Goal: Transaction & Acquisition: Purchase product/service

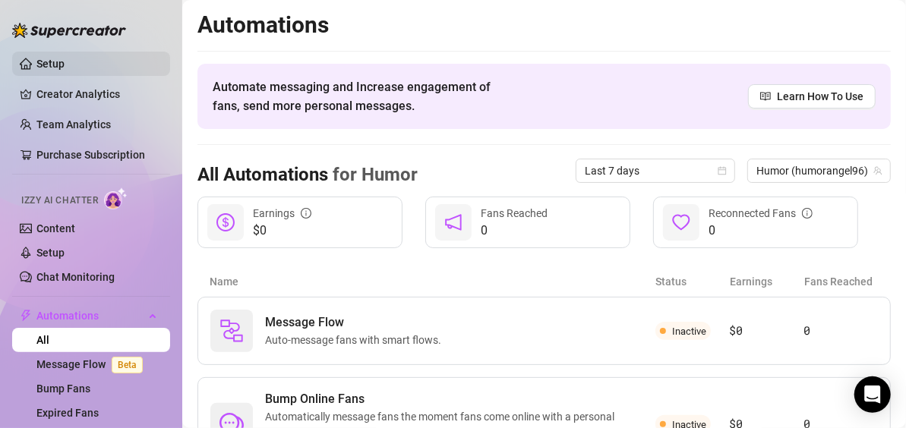
click at [40, 62] on link "Setup" at bounding box center [50, 64] width 28 height 12
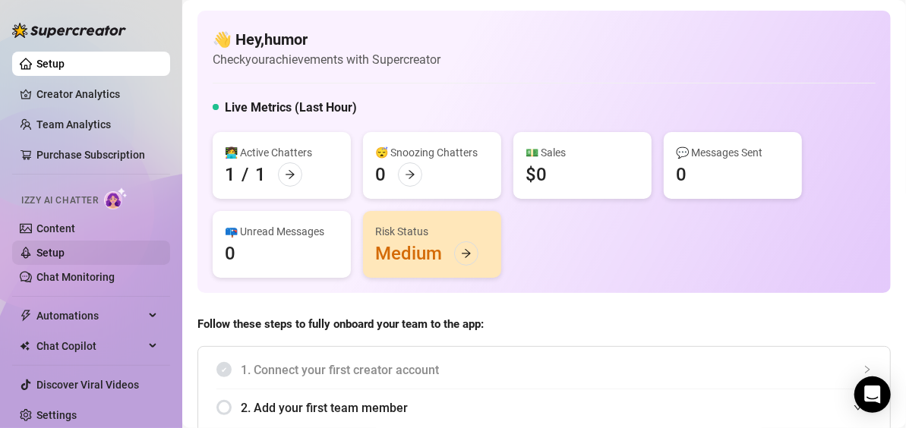
scroll to position [5, 0]
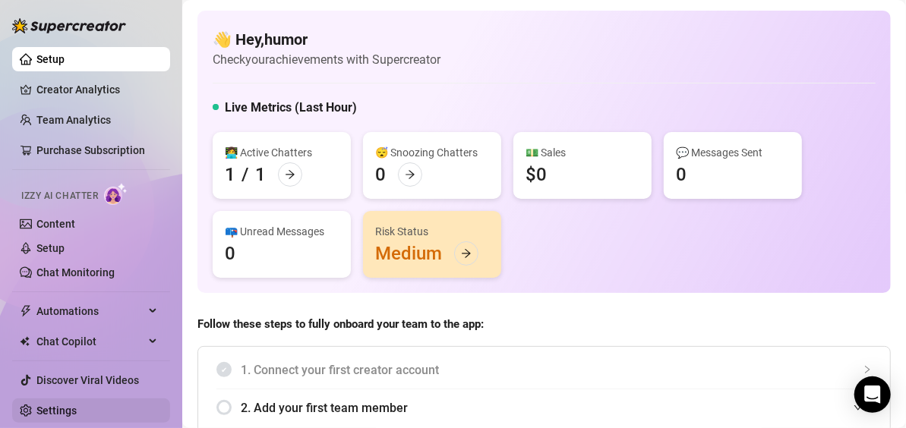
click at [36, 411] on link "Settings" at bounding box center [56, 411] width 40 height 12
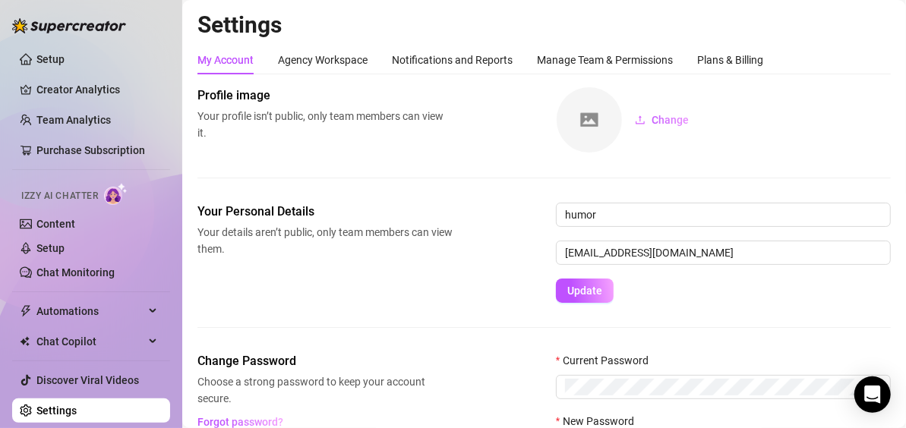
click at [209, 59] on div "My Account" at bounding box center [225, 60] width 56 height 17
click at [52, 63] on link "Setup" at bounding box center [50, 59] width 28 height 12
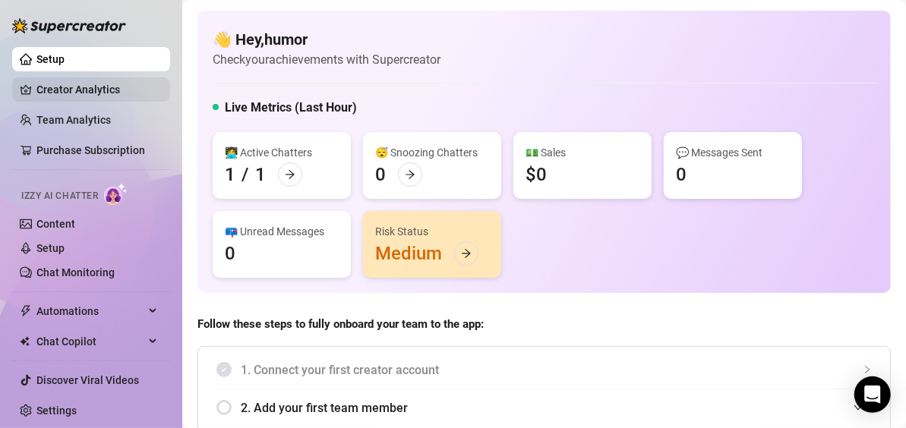
click at [51, 93] on link "Creator Analytics" at bounding box center [96, 89] width 121 height 24
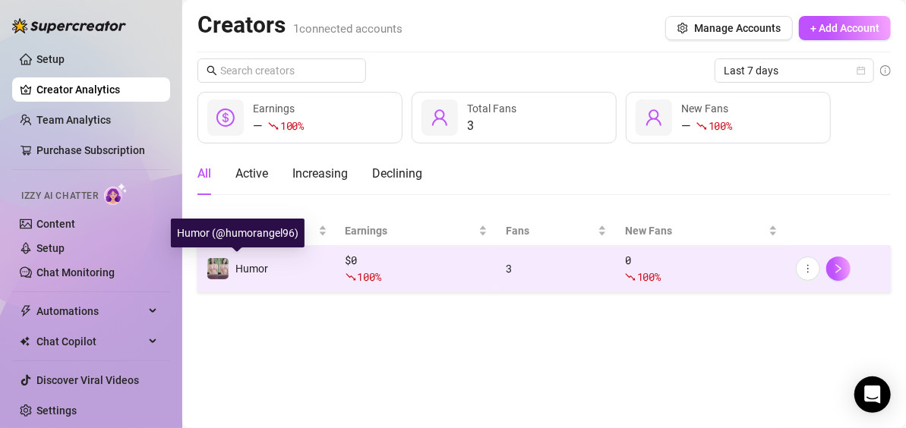
click at [210, 271] on img at bounding box center [217, 268] width 21 height 21
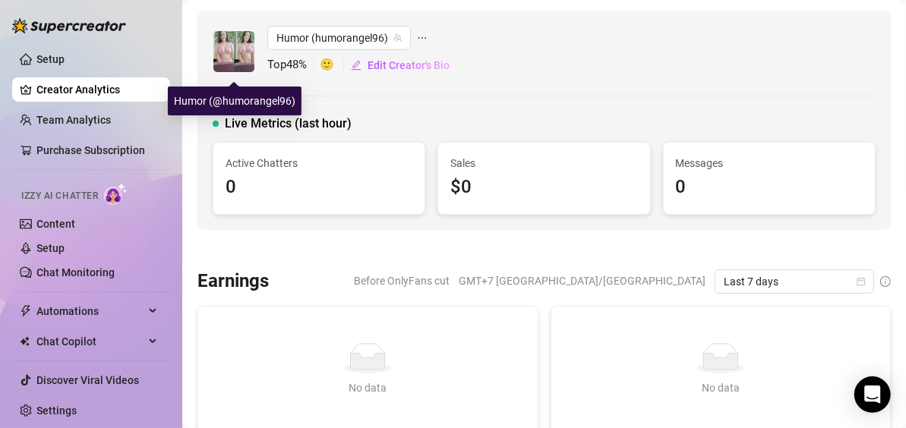
click at [232, 58] on img at bounding box center [233, 51] width 41 height 41
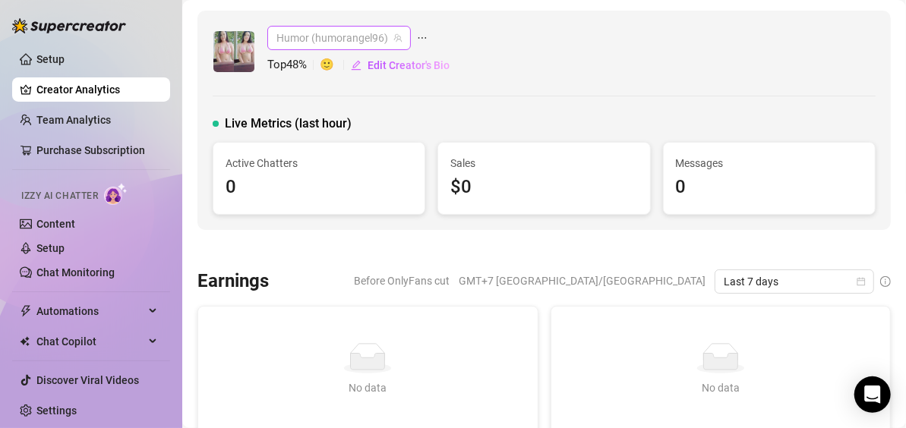
click at [312, 39] on span "Humor (humorangel96)" at bounding box center [338, 38] width 125 height 23
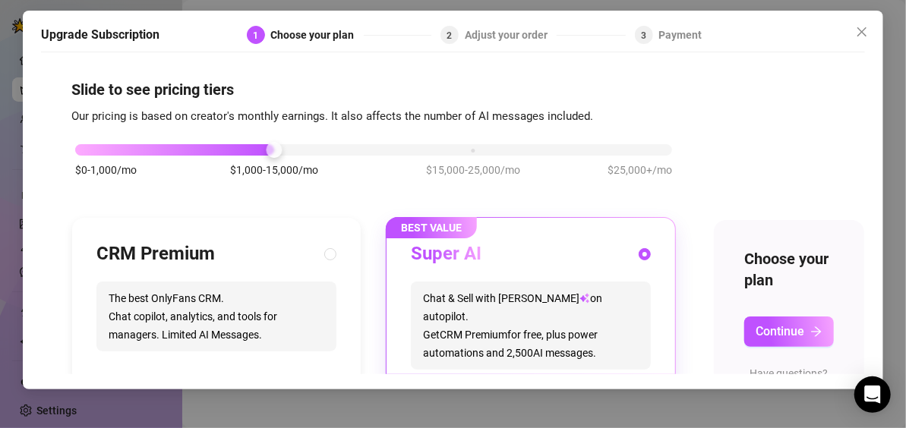
scroll to position [0, 11]
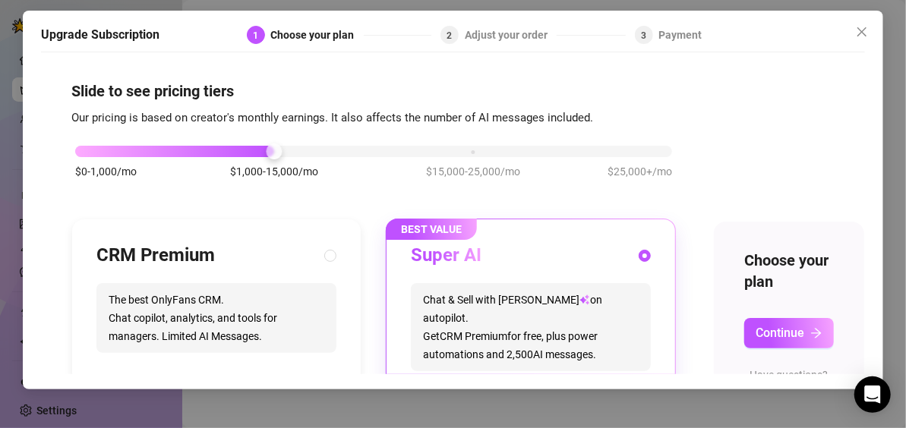
click at [462, 152] on div "$0-1,000/mo $1,000-15,000/mo $15,000-25,000/mo $25,000+/mo" at bounding box center [373, 147] width 597 height 9
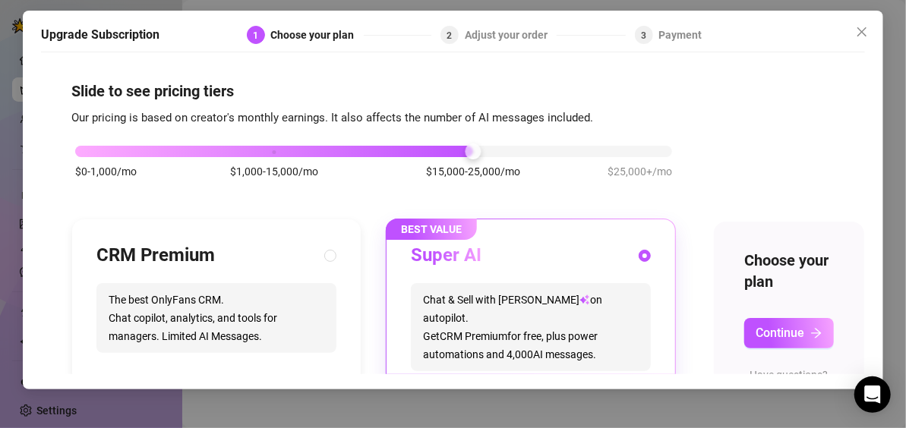
click at [660, 151] on div "$0-1,000/mo $1,000-15,000/mo $15,000-25,000/mo $25,000+/mo" at bounding box center [373, 147] width 597 height 9
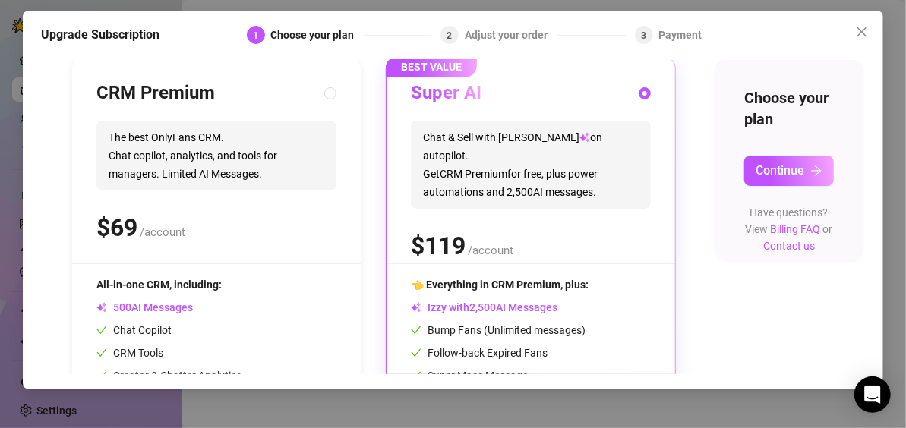
scroll to position [0, 10]
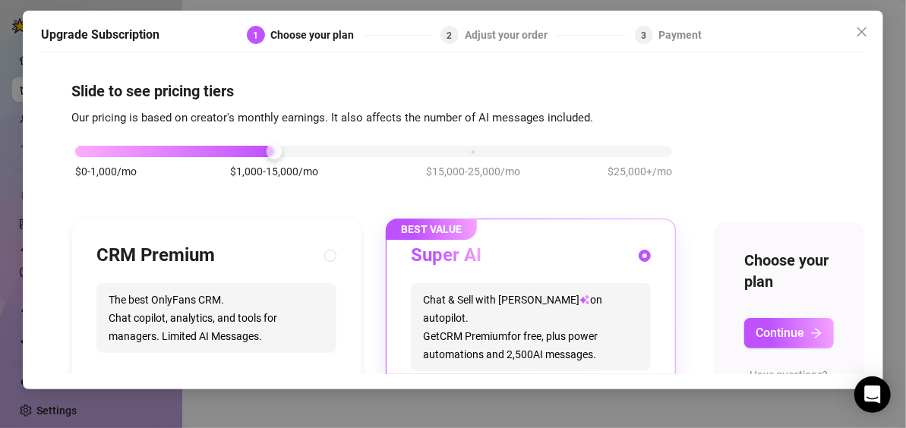
drag, startPoint x: 262, startPoint y: 155, endPoint x: 462, endPoint y: 153, distance: 199.7
click at [462, 152] on div "$0-1,000/mo $1,000-15,000/mo $15,000-25,000/mo $25,000+/mo" at bounding box center [373, 147] width 597 height 9
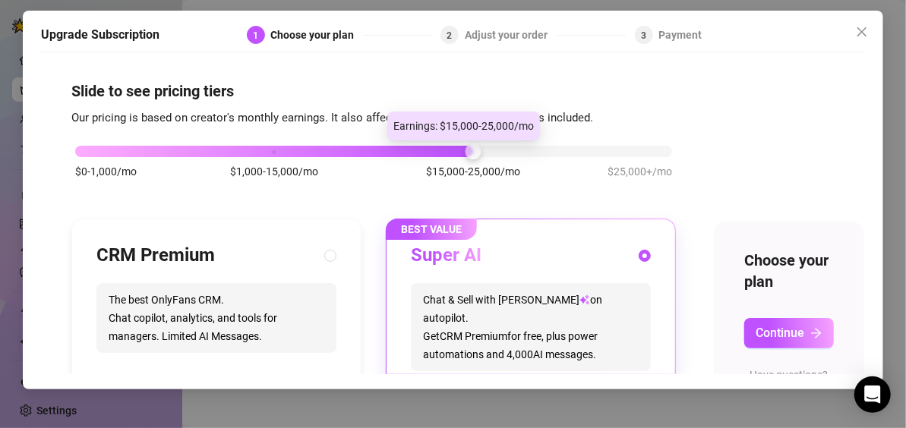
click at [465, 153] on div at bounding box center [473, 151] width 16 height 16
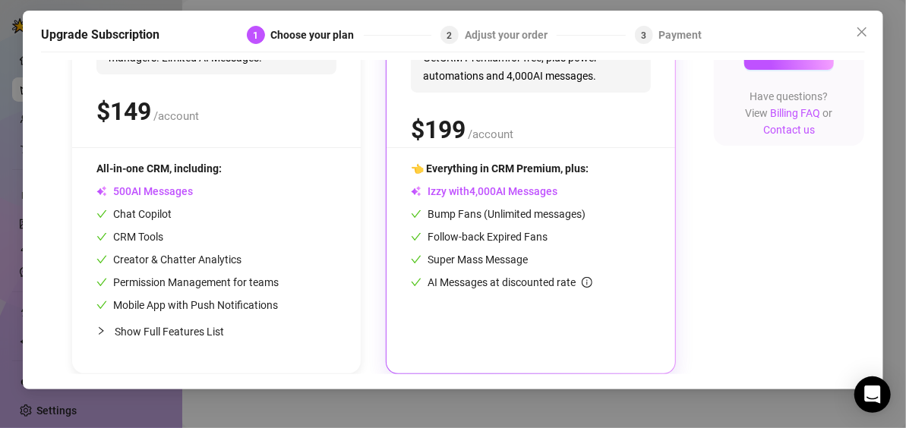
scroll to position [291, 11]
click at [96, 326] on icon "collapsed" at bounding box center [100, 330] width 9 height 9
radio input "true"
radio input "false"
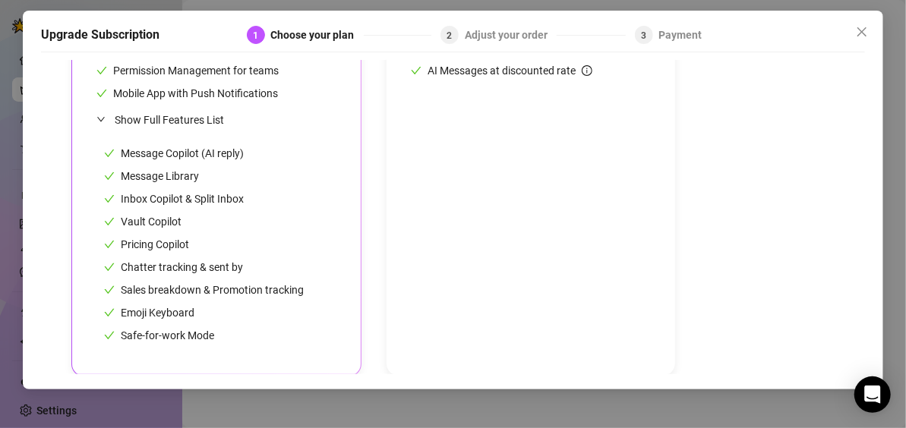
scroll to position [505, 11]
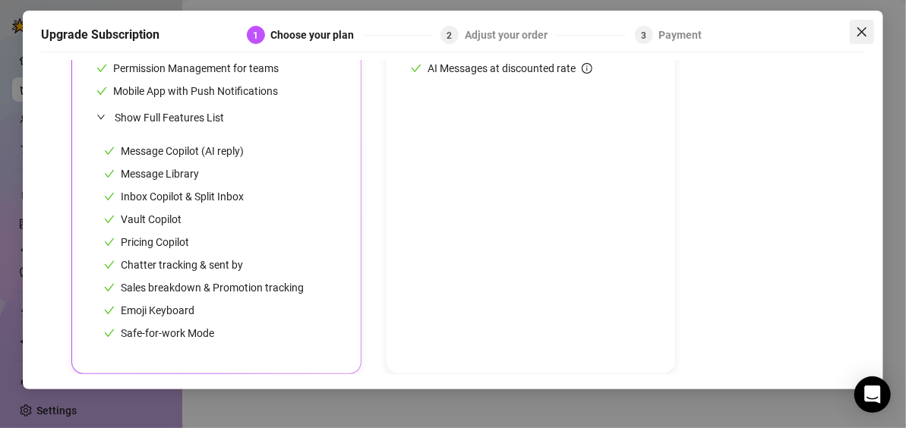
click at [861, 32] on icon "close" at bounding box center [861, 31] width 9 height 9
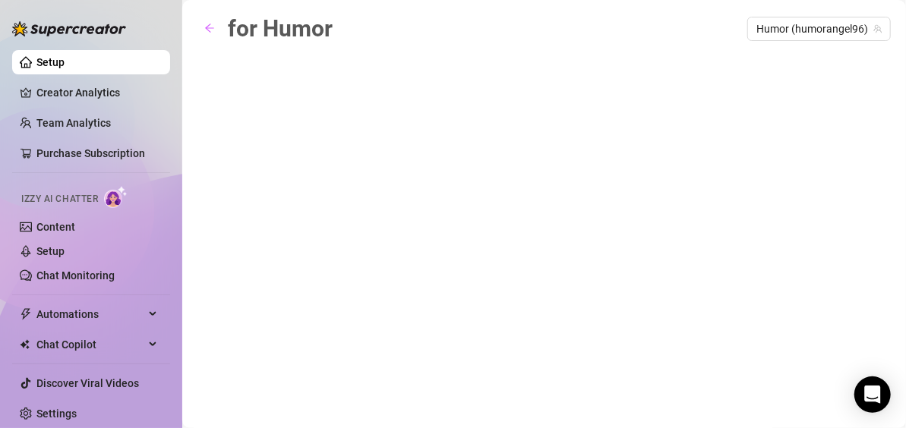
scroll to position [5, 0]
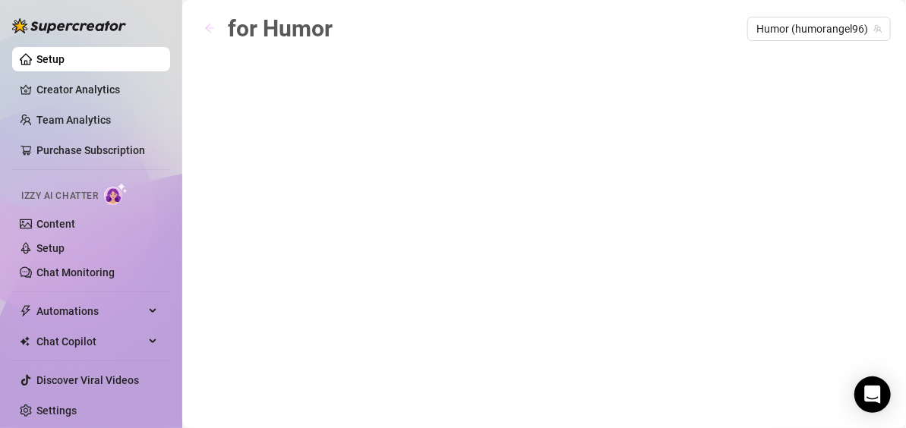
click at [207, 26] on icon "arrow-left" at bounding box center [209, 28] width 11 height 11
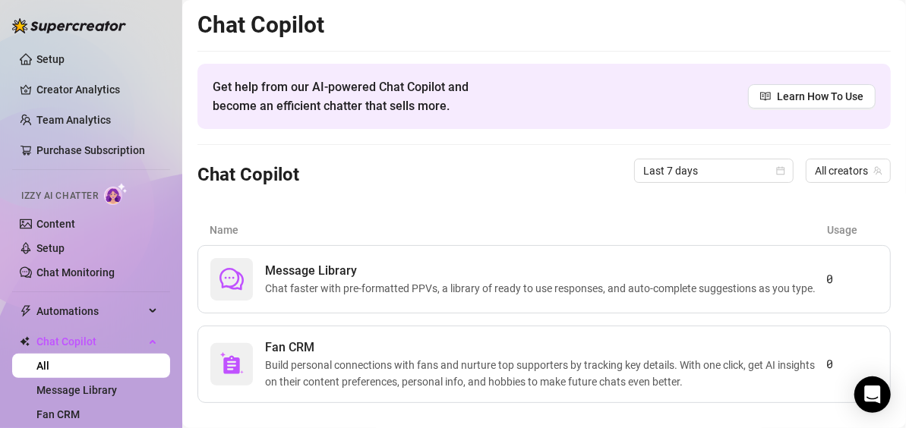
scroll to position [28, 0]
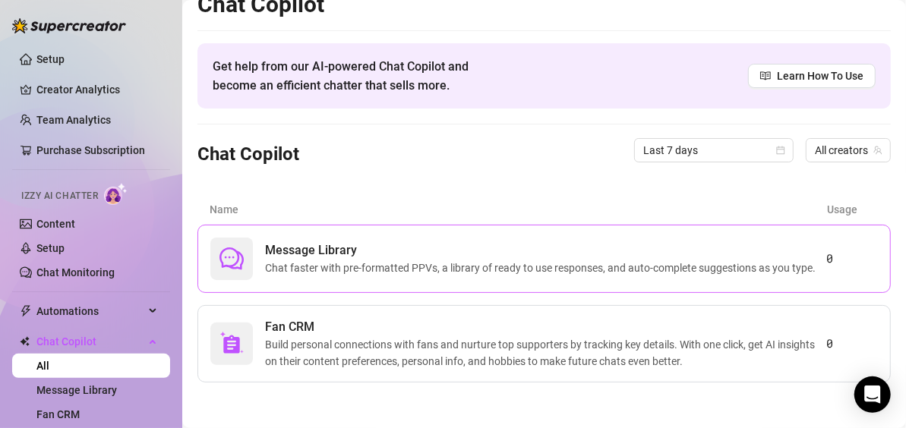
click at [471, 241] on span "Message Library" at bounding box center [543, 250] width 556 height 18
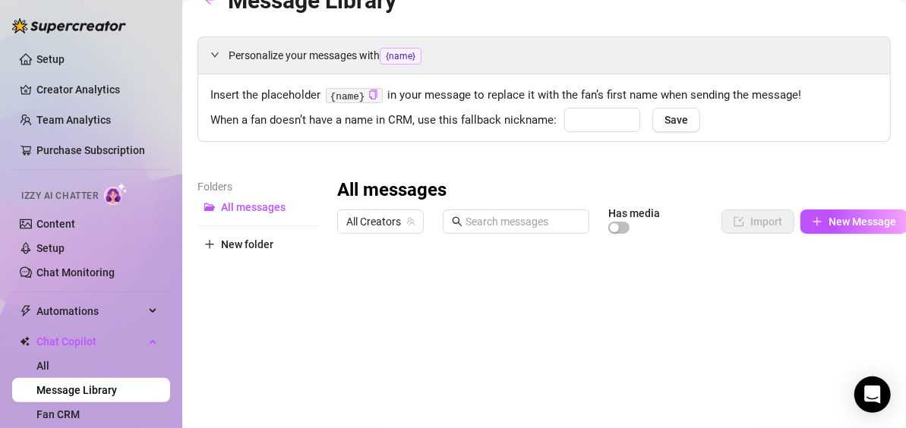
type input "babe"
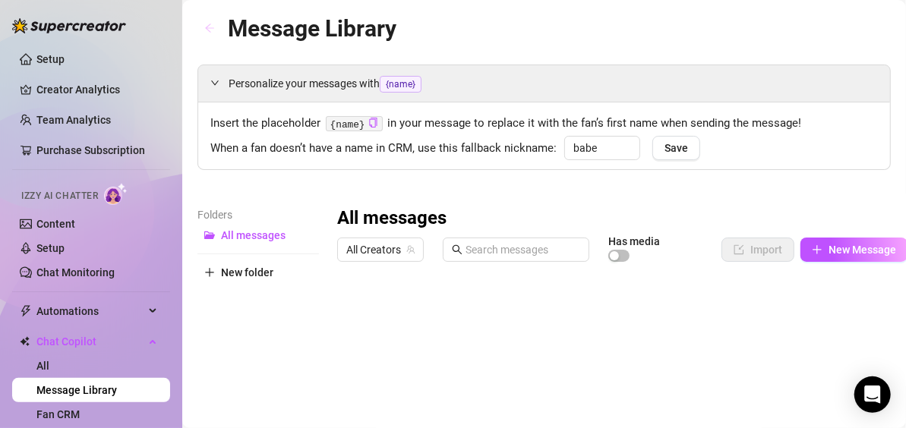
click at [207, 30] on icon "arrow-left" at bounding box center [209, 28] width 9 height 8
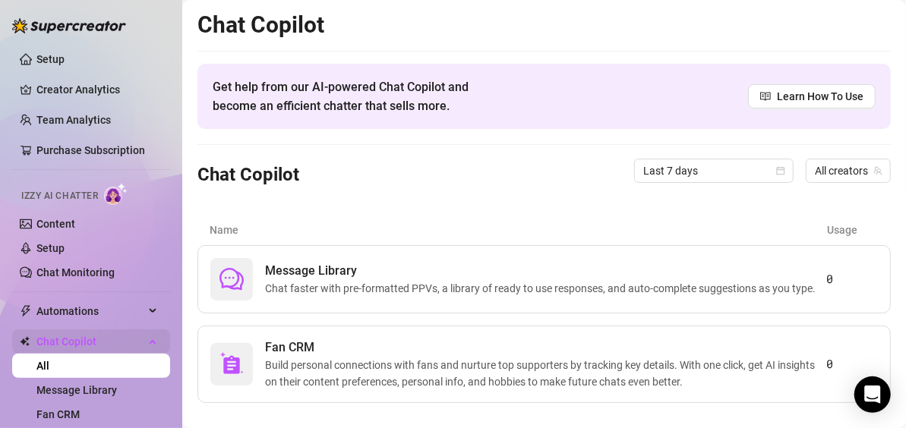
click at [111, 337] on span "Chat Copilot" at bounding box center [90, 341] width 108 height 24
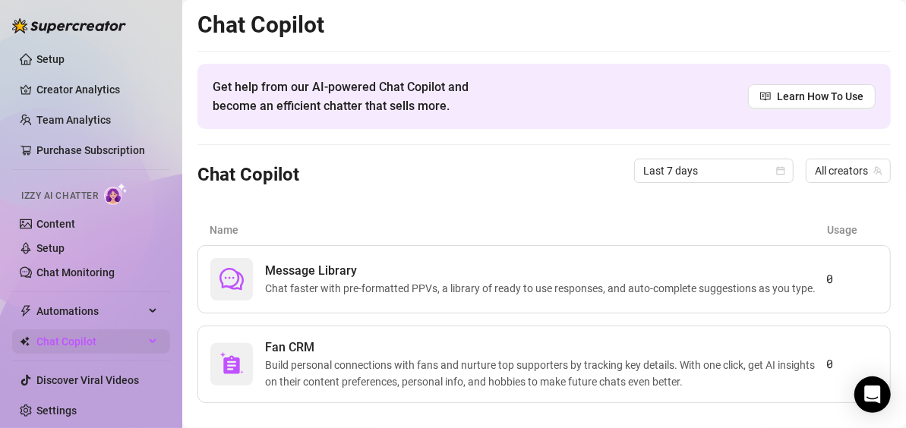
drag, startPoint x: 111, startPoint y: 337, endPoint x: 81, endPoint y: 342, distance: 30.0
drag, startPoint x: 81, startPoint y: 342, endPoint x: 289, endPoint y: 89, distance: 327.4
click at [289, 89] on span "Get help from our AI-powered Chat Copilot and become an efficient chatter that …" at bounding box center [359, 96] width 292 height 38
click at [80, 310] on span "Automations" at bounding box center [90, 311] width 108 height 24
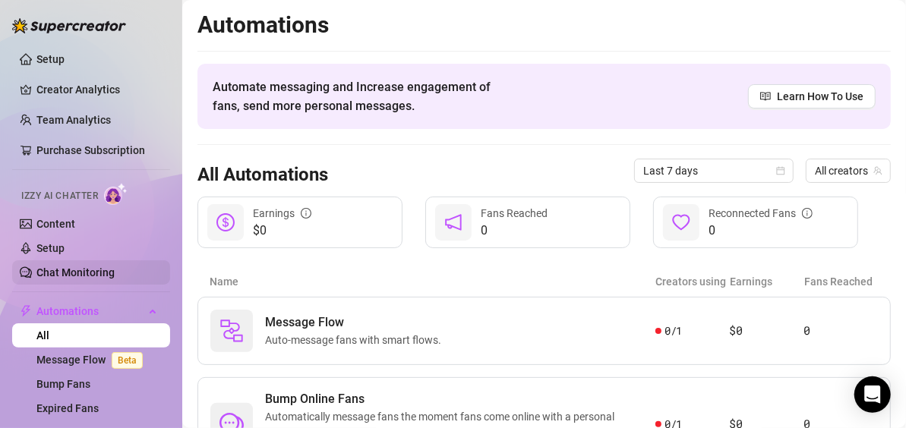
drag, startPoint x: 73, startPoint y: 266, endPoint x: 59, endPoint y: 269, distance: 14.0
click at [59, 269] on link "Chat Monitoring" at bounding box center [75, 272] width 78 height 12
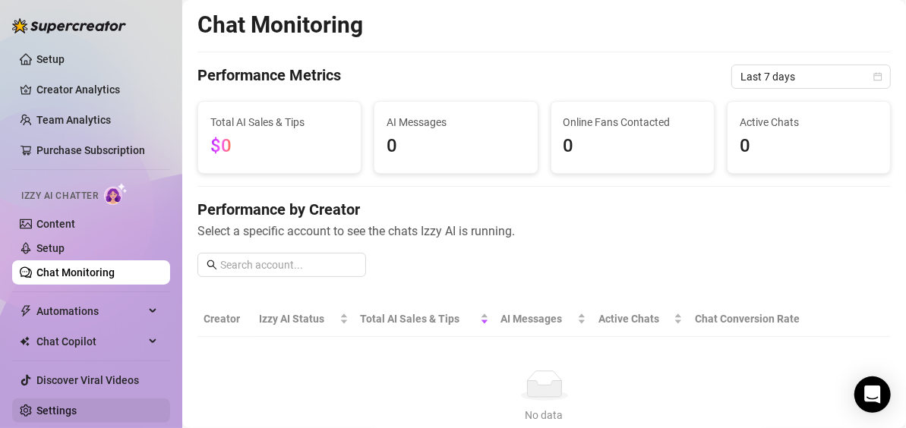
click at [52, 411] on link "Settings" at bounding box center [56, 411] width 40 height 12
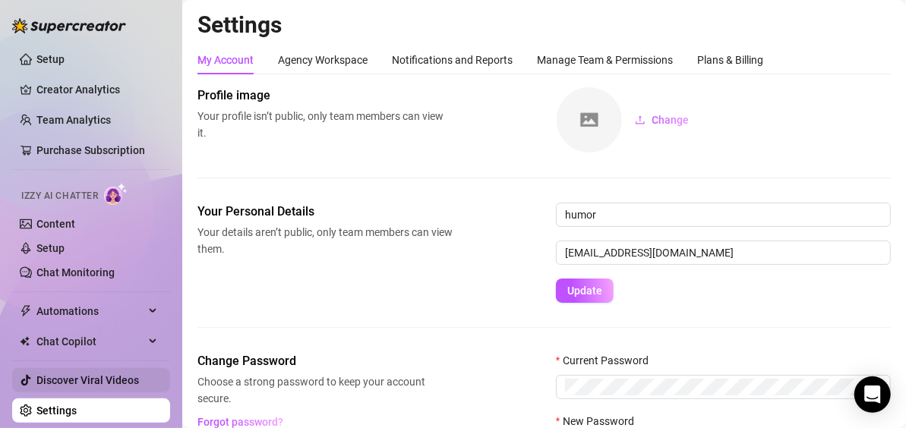
click at [42, 374] on link "Discover Viral Videos" at bounding box center [87, 380] width 102 height 12
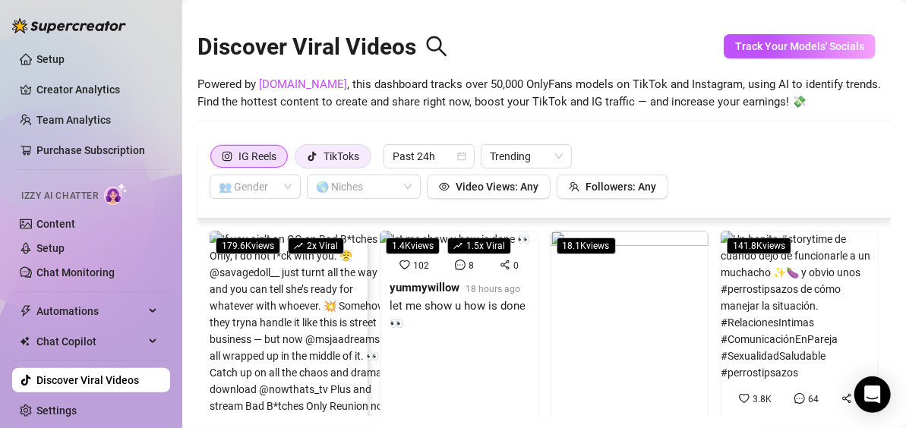
click at [315, 153] on icon "tik-tok" at bounding box center [312, 157] width 8 height 10
click at [299, 160] on input "TikToks" at bounding box center [299, 160] width 0 height 0
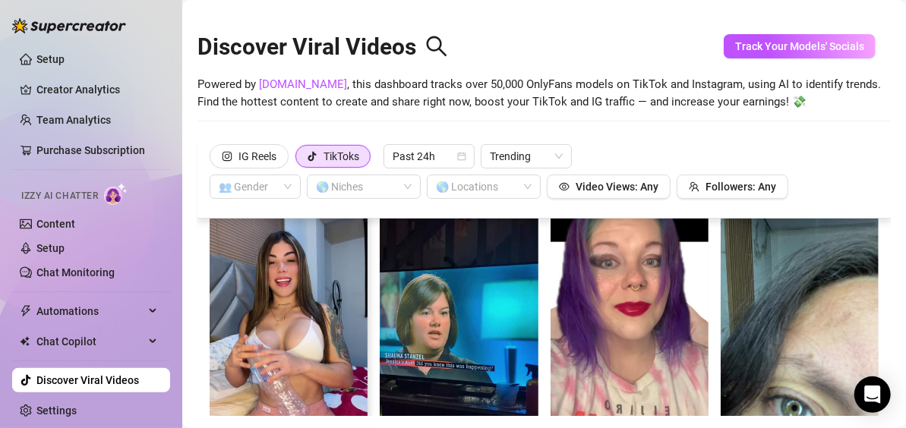
scroll to position [65, 0]
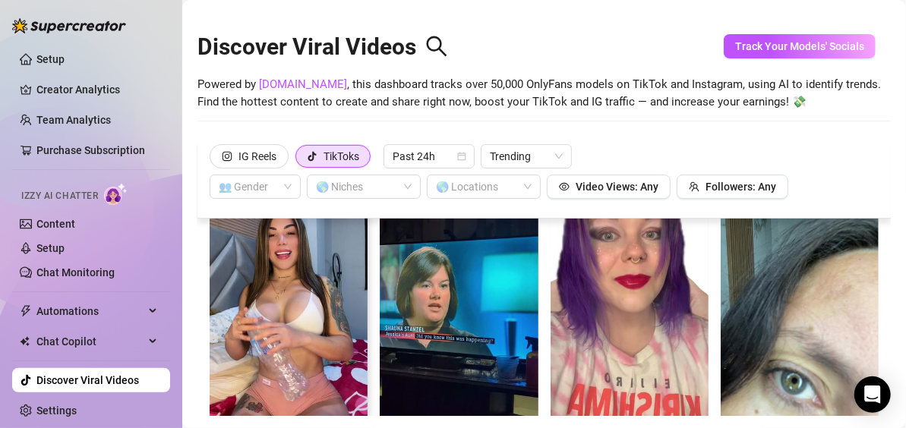
click at [292, 314] on img at bounding box center [289, 306] width 158 height 281
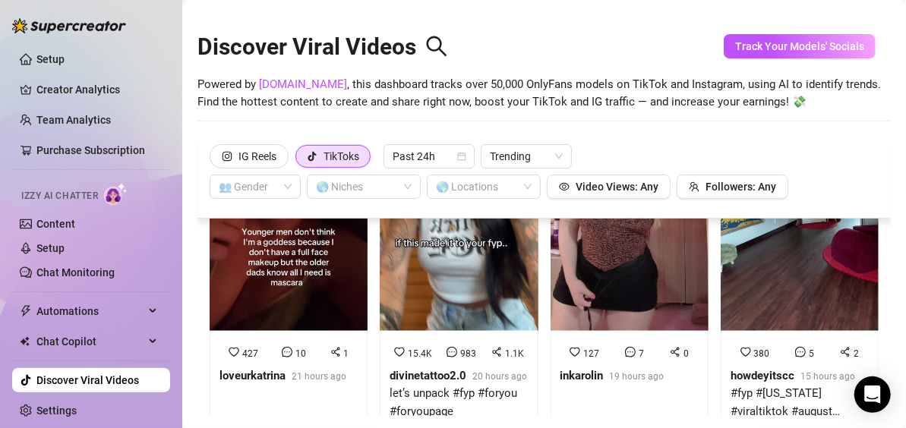
scroll to position [0, 0]
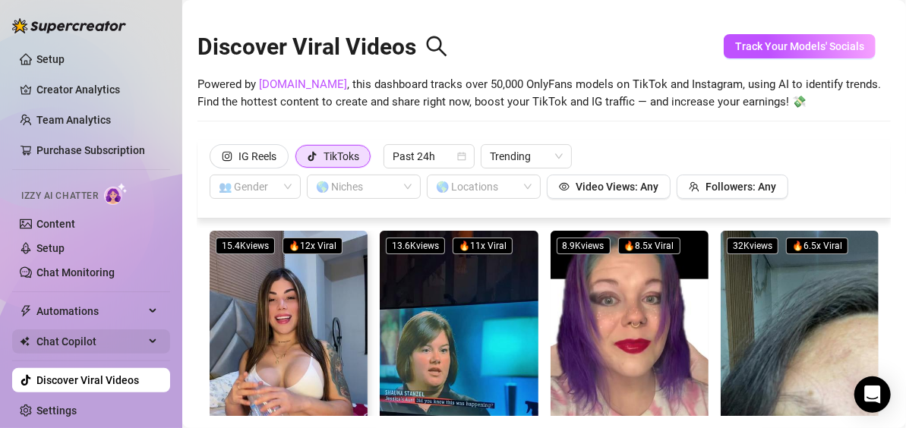
click at [68, 339] on span "Chat Copilot" at bounding box center [90, 341] width 108 height 24
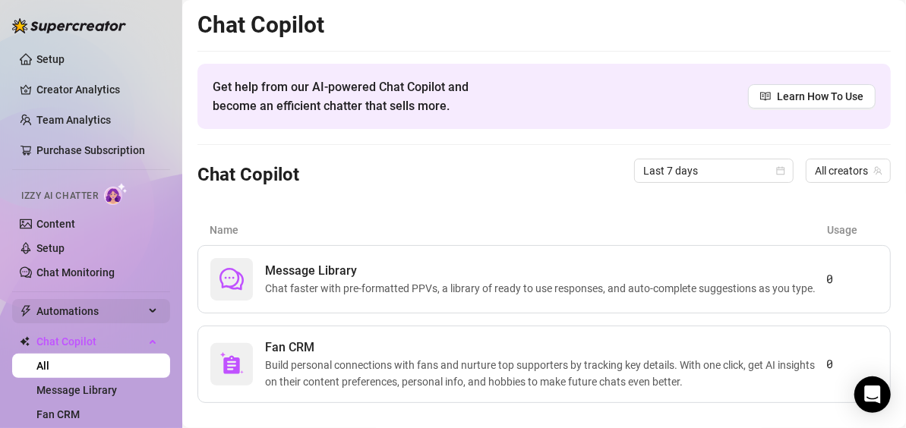
click at [75, 310] on span "Automations" at bounding box center [90, 311] width 108 height 24
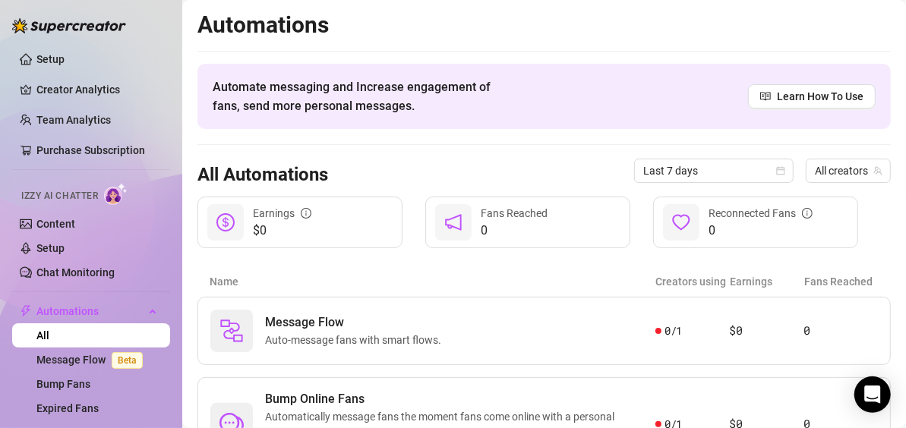
click at [49, 334] on link "All" at bounding box center [42, 335] width 13 height 12
click at [40, 333] on link "All" at bounding box center [42, 335] width 13 height 12
click at [55, 267] on link "Chat Monitoring" at bounding box center [75, 272] width 78 height 12
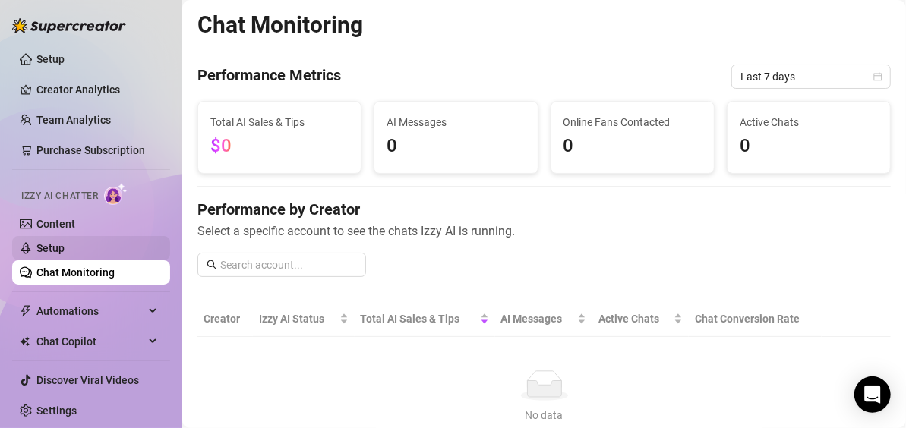
click at [52, 251] on link "Setup" at bounding box center [50, 248] width 28 height 12
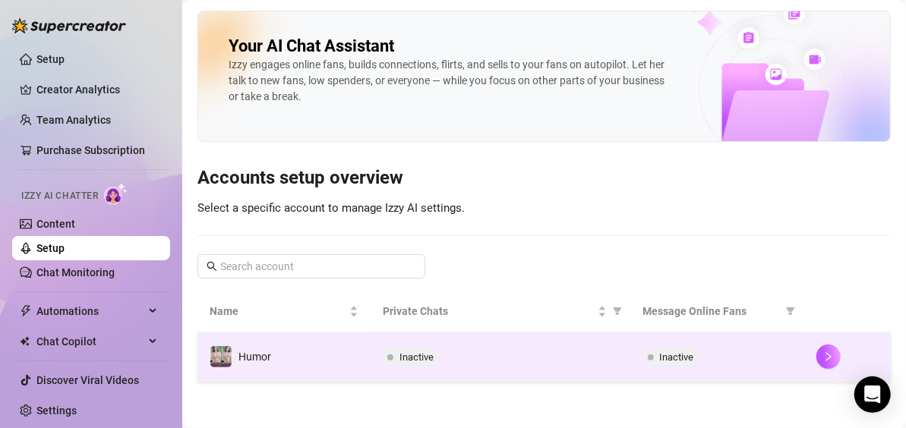
click at [392, 358] on span at bounding box center [390, 357] width 6 height 18
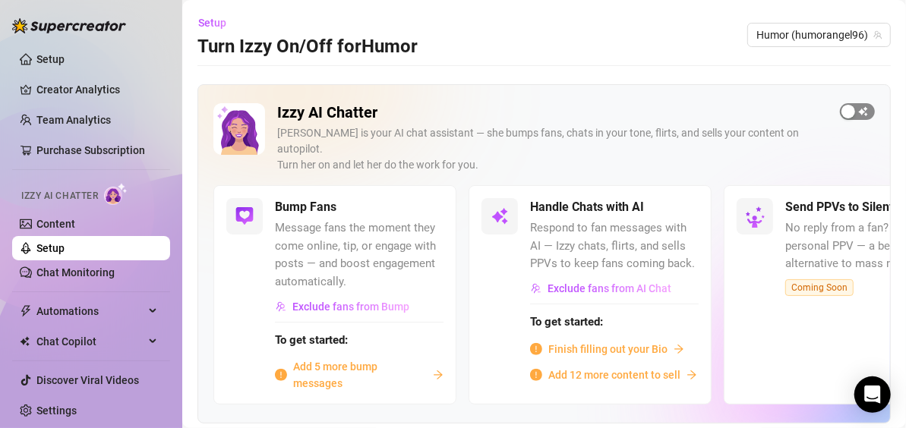
click at [841, 112] on div "button" at bounding box center [848, 112] width 14 height 14
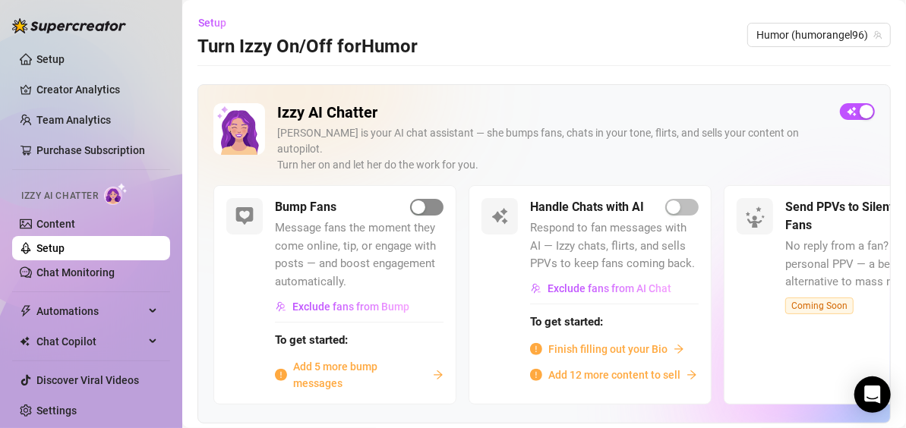
click at [426, 199] on button "button" at bounding box center [426, 207] width 33 height 17
click at [681, 199] on button "button" at bounding box center [681, 207] width 33 height 17
click at [773, 185] on div "Send PPVs to Silent Fans No reply from a fan? Try a smart, personal PPV — a bet…" at bounding box center [844, 294] width 243 height 219
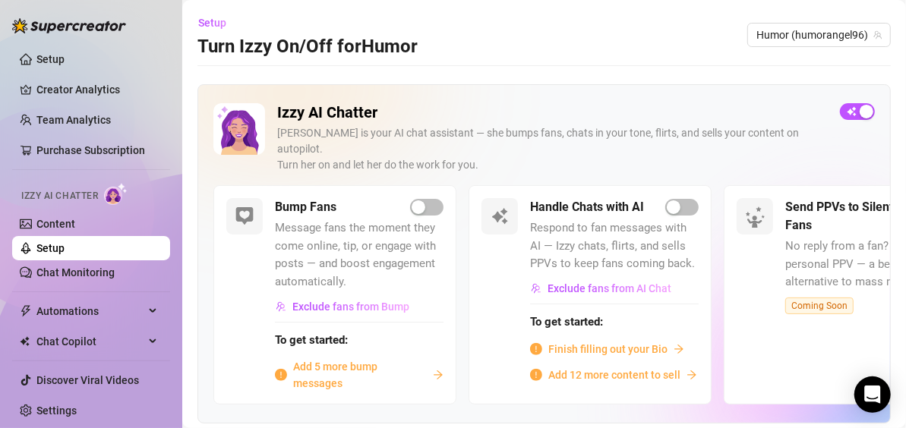
scroll to position [84, 0]
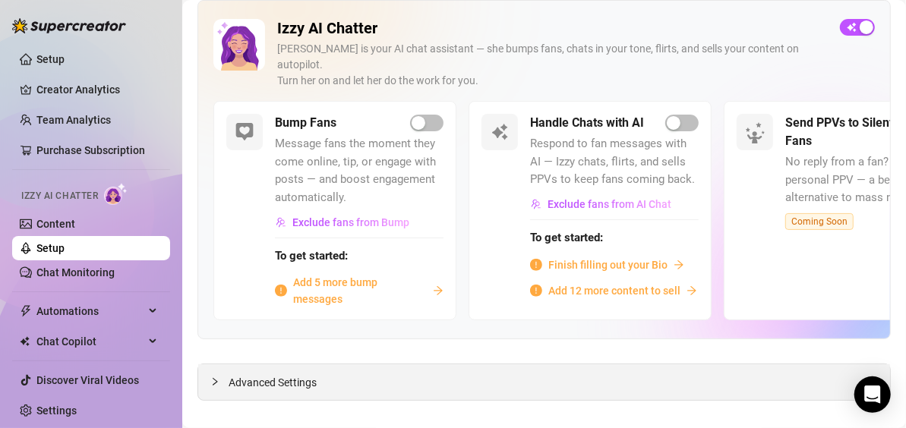
click at [221, 374] on div at bounding box center [219, 382] width 18 height 17
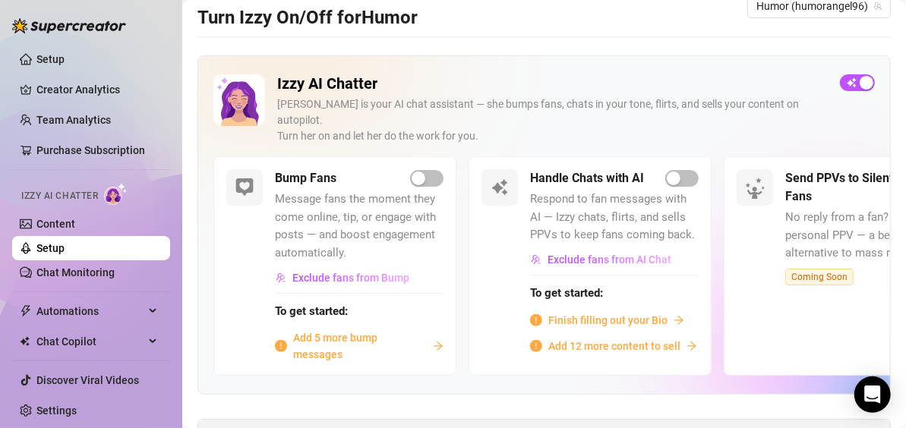
scroll to position [0, 0]
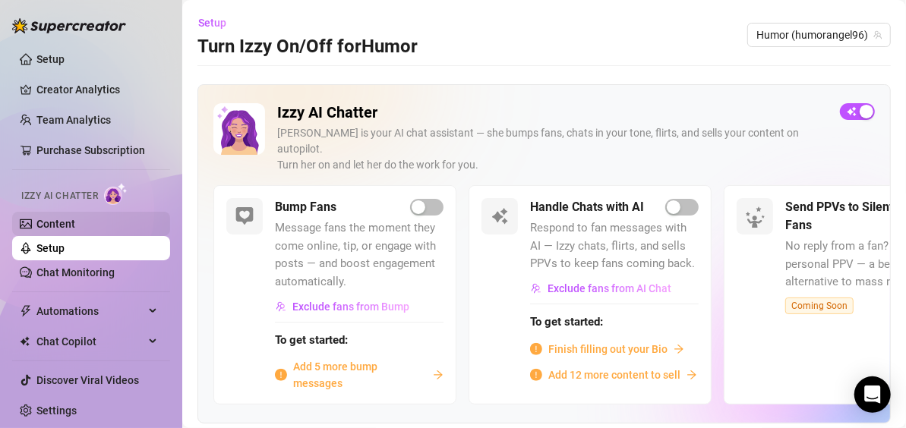
click at [36, 218] on link "Content" at bounding box center [55, 224] width 39 height 12
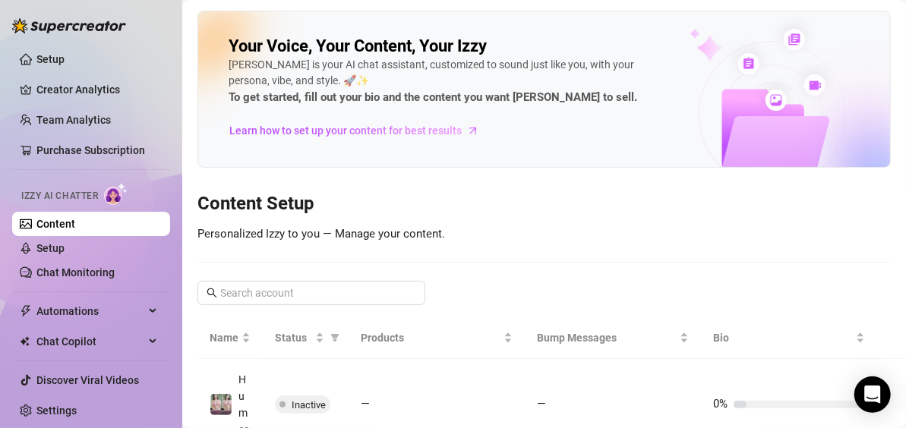
scroll to position [79, 0]
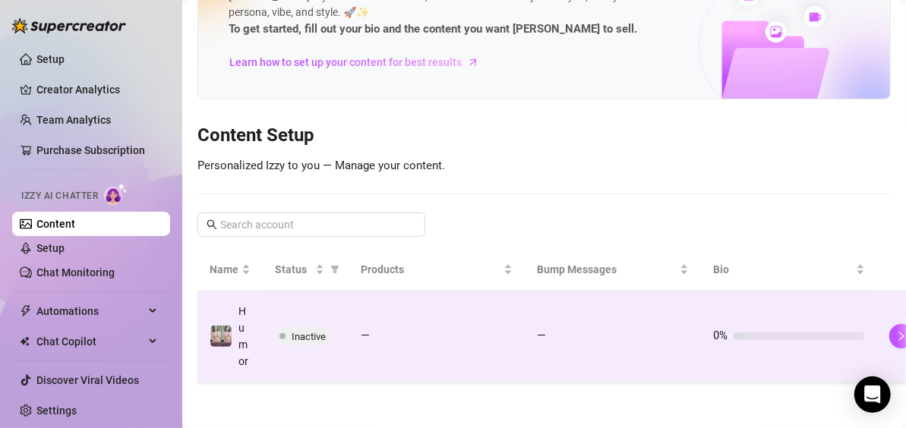
click at [281, 333] on span at bounding box center [282, 336] width 6 height 6
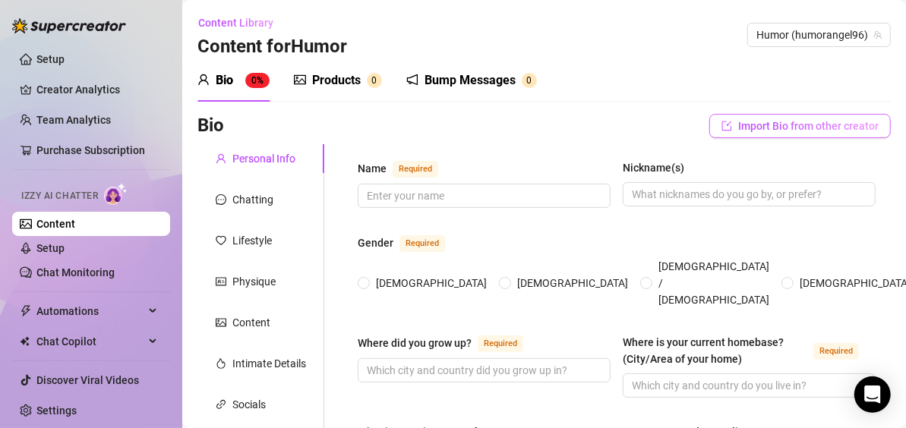
click at [721, 121] on icon "import" at bounding box center [726, 126] width 11 height 11
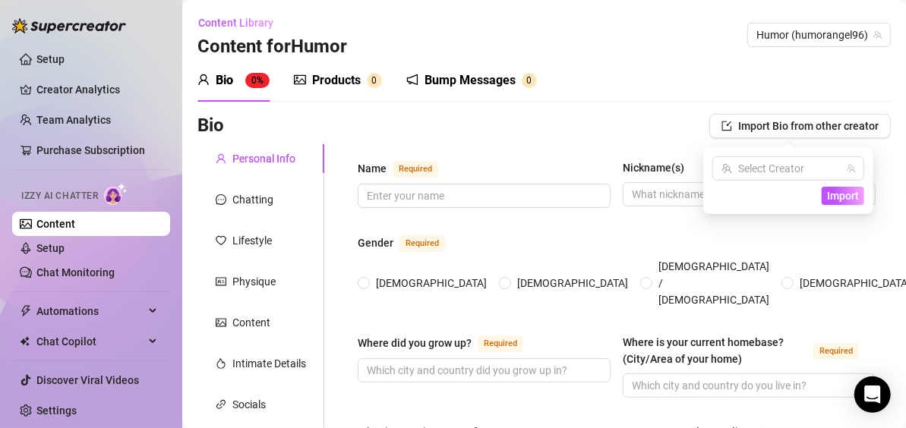
click at [520, 141] on div "Bio Import Bio from other creator" at bounding box center [543, 129] width 693 height 30
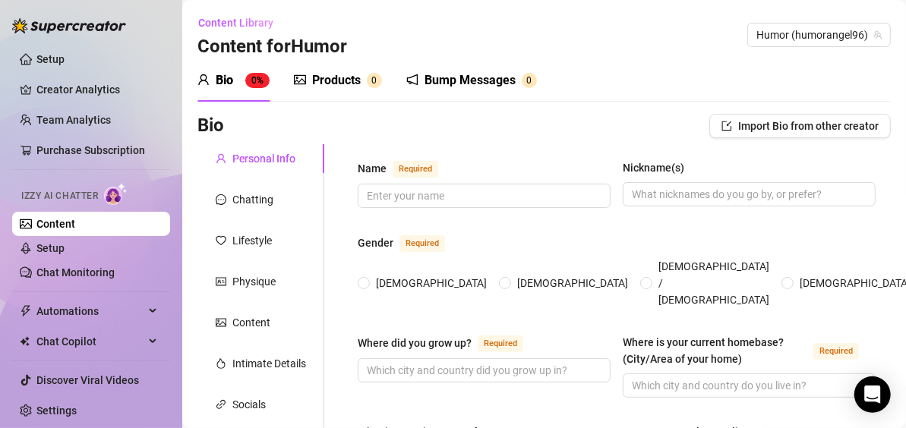
click at [413, 80] on icon "notification" at bounding box center [412, 80] width 12 height 12
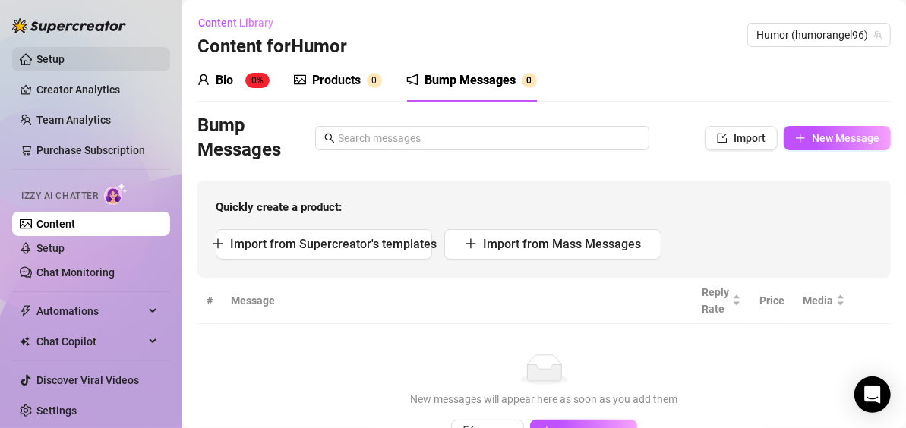
click at [45, 58] on link "Setup" at bounding box center [50, 59] width 28 height 12
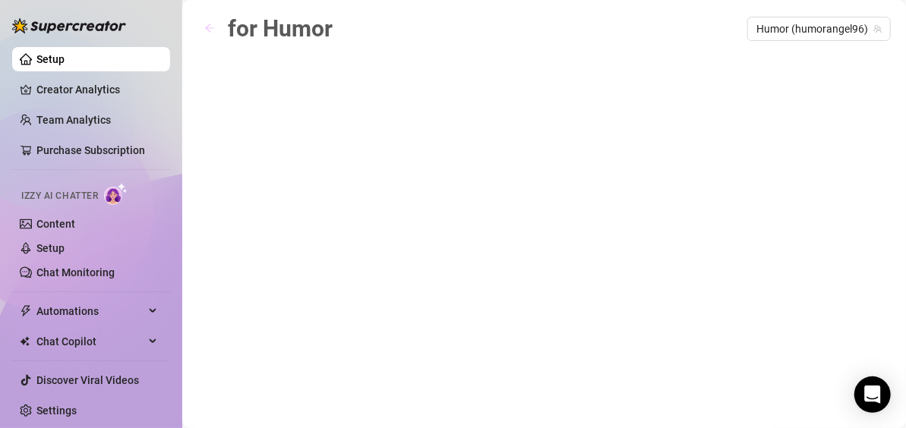
click at [209, 23] on span "button" at bounding box center [209, 29] width 11 height 12
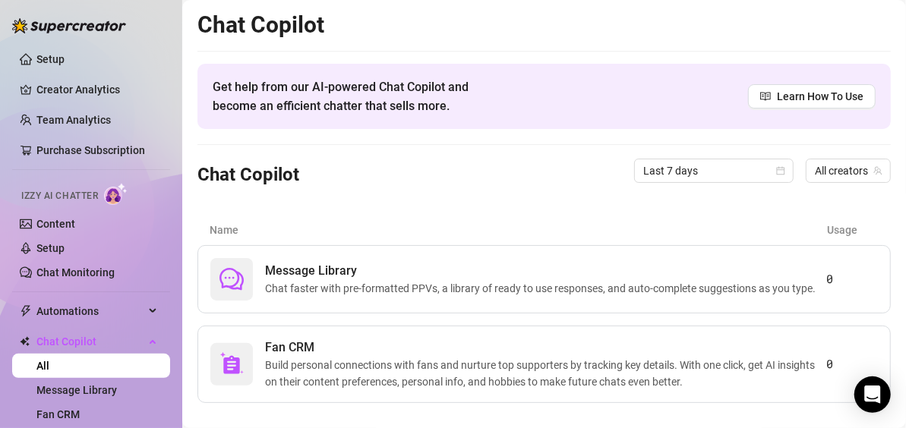
scroll to position [28, 0]
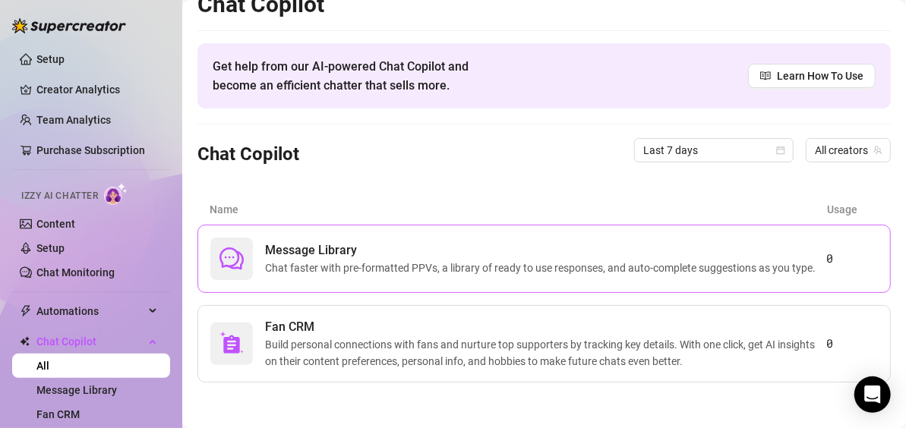
click at [358, 260] on span "Chat faster with pre-formatted PPVs, a library of ready to use responses, and a…" at bounding box center [543, 268] width 556 height 17
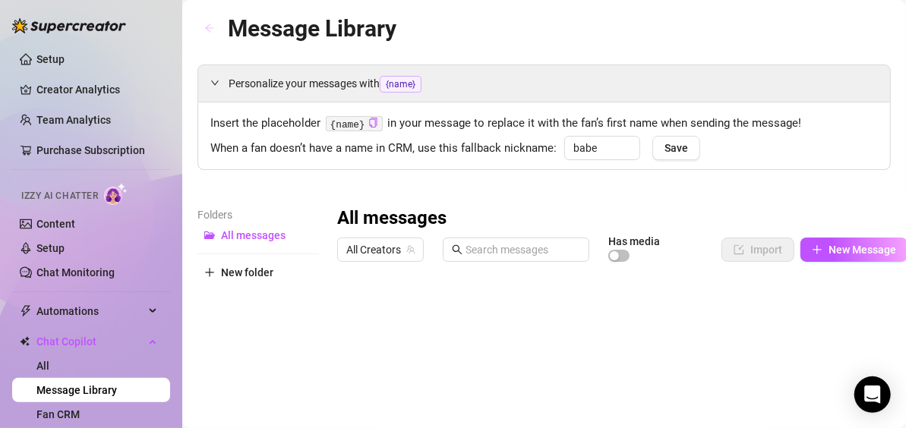
click at [205, 24] on icon "arrow-left" at bounding box center [209, 28] width 11 height 11
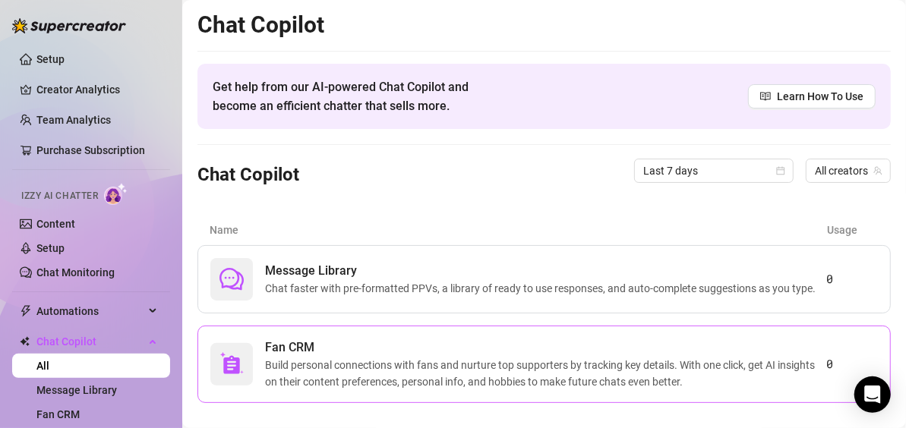
click at [314, 375] on span "Build personal connections with fans and nurture top supporters by tracking key…" at bounding box center [545, 373] width 561 height 33
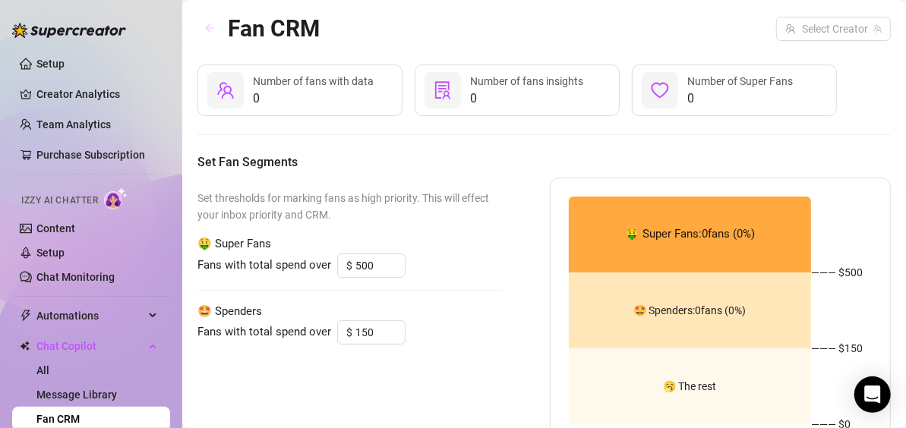
click at [210, 26] on icon "arrow-left" at bounding box center [209, 28] width 11 height 11
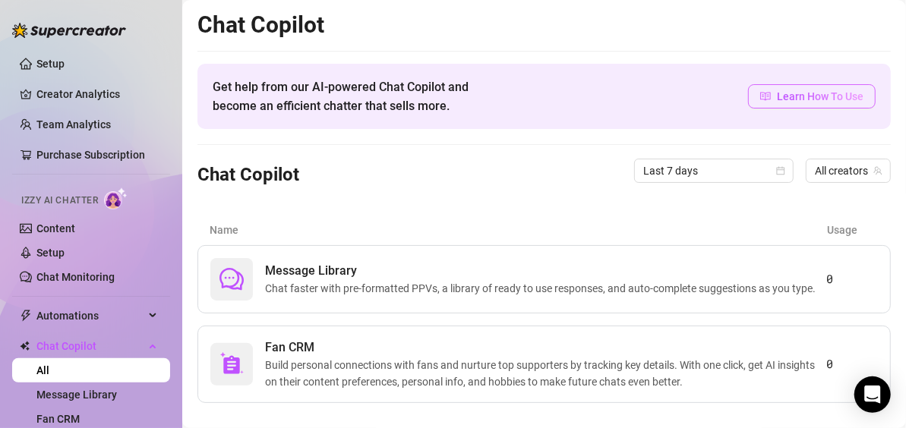
click at [777, 94] on span "Learn How To Use" at bounding box center [820, 96] width 87 height 17
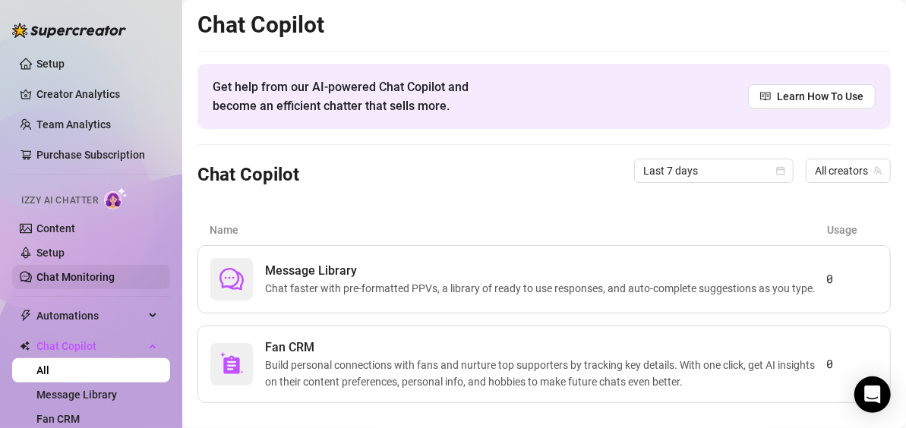
click at [74, 278] on link "Chat Monitoring" at bounding box center [75, 277] width 78 height 12
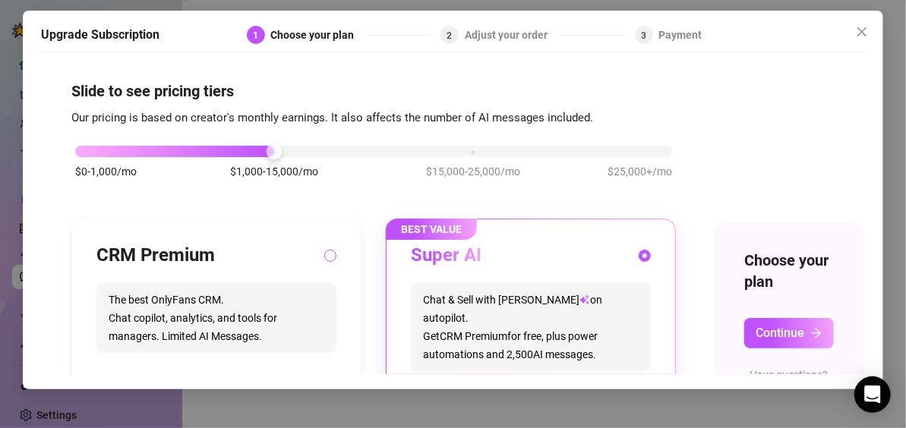
click at [328, 259] on input "radio" at bounding box center [331, 257] width 6 height 10
radio input "true"
radio input "false"
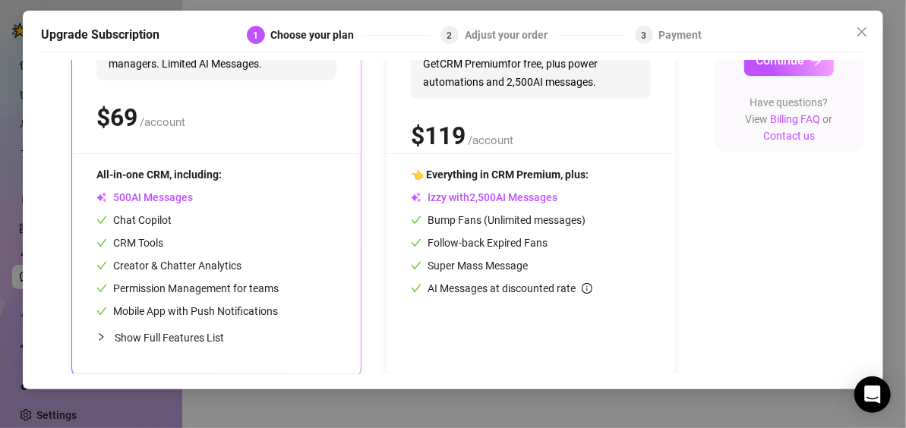
scroll to position [291, 0]
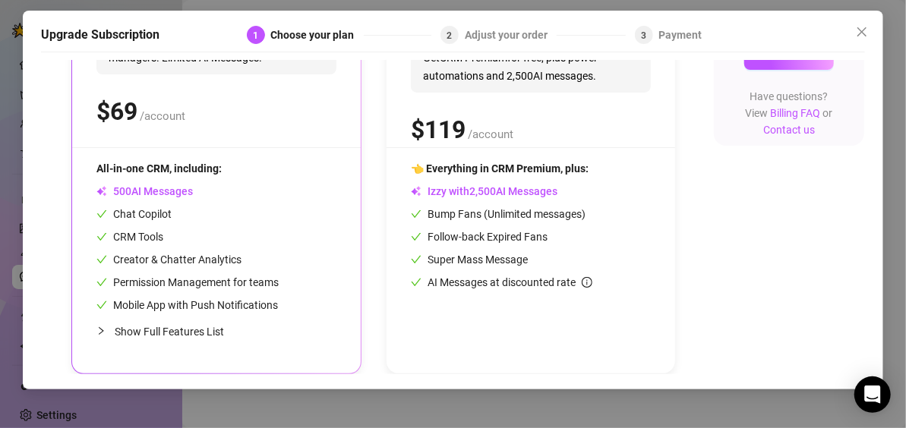
click at [102, 326] on icon "collapsed" at bounding box center [100, 330] width 9 height 9
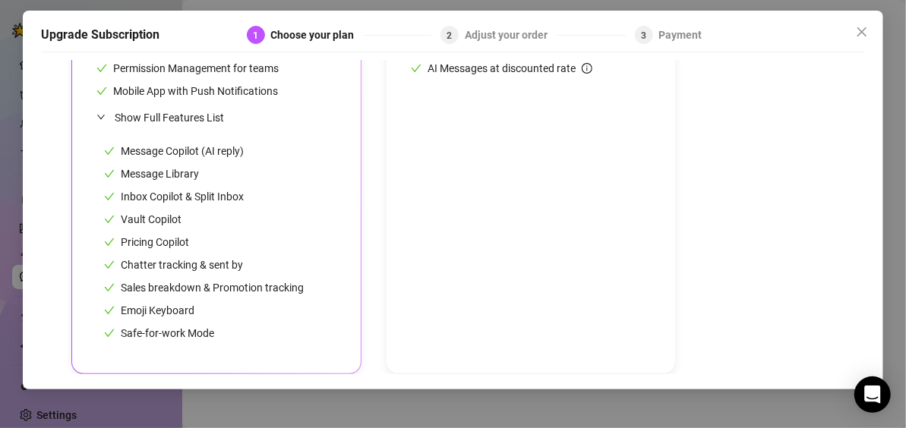
scroll to position [0, 0]
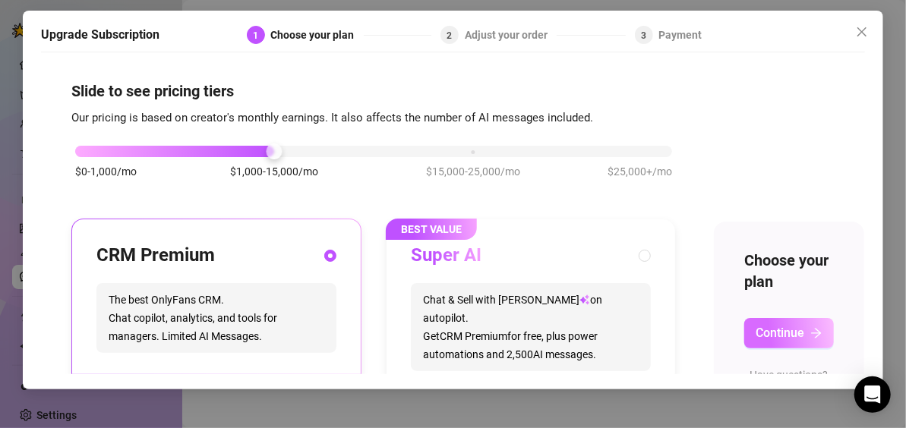
click at [805, 333] on button "Continue" at bounding box center [789, 333] width 90 height 30
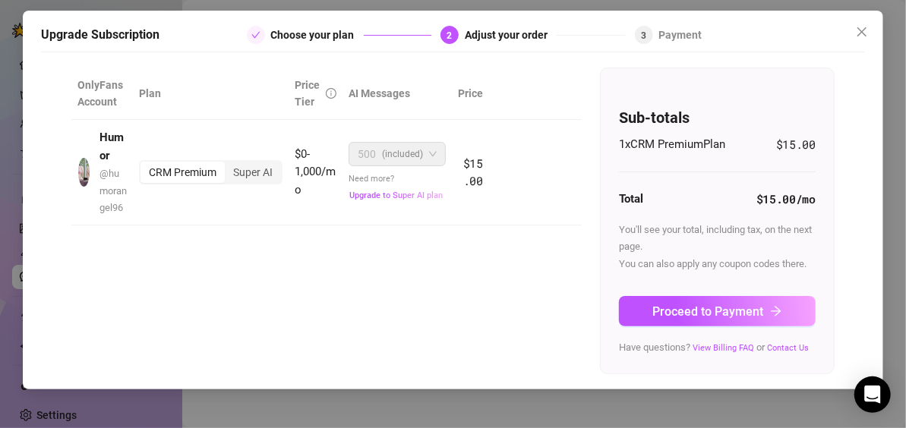
scroll to position [106, 0]
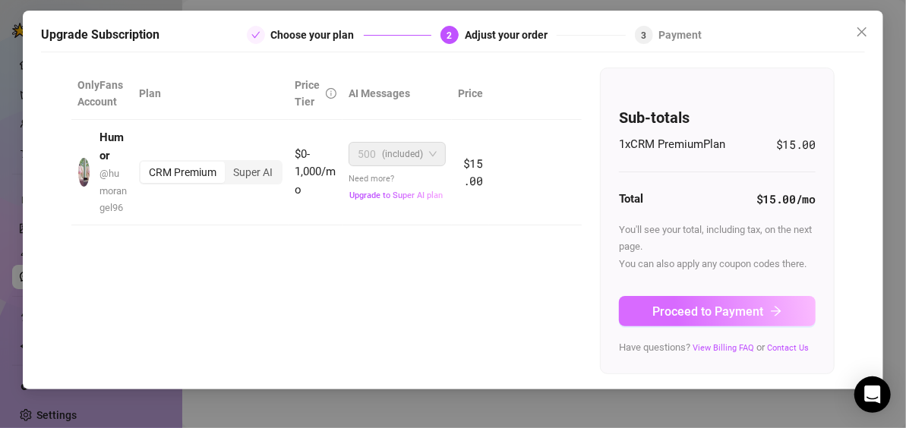
click at [745, 304] on span "Proceed to Payment" at bounding box center [708, 311] width 111 height 14
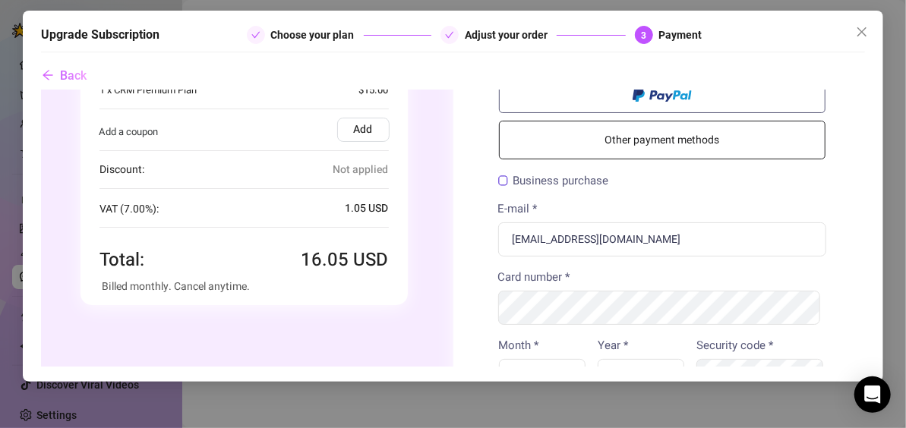
scroll to position [0, 0]
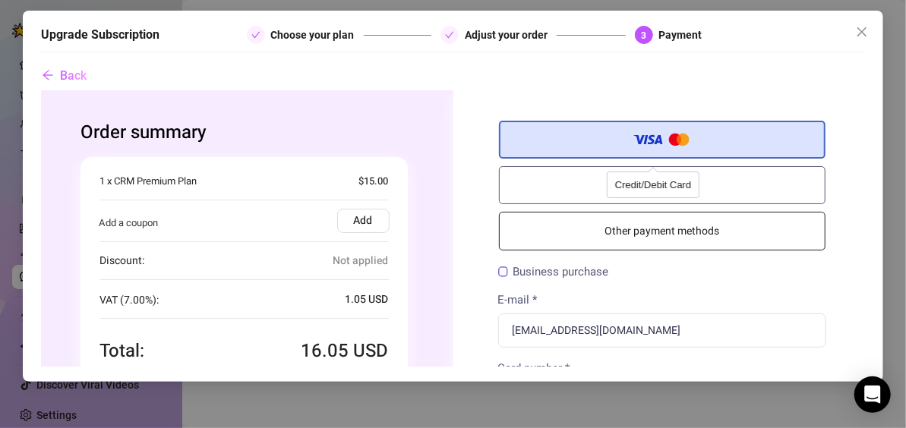
click at [601, 141] on label "Credit/Debit Card" at bounding box center [661, 140] width 327 height 38
click at [40, 90] on input "Credit/Debit Card" at bounding box center [40, 90] width 0 height 0
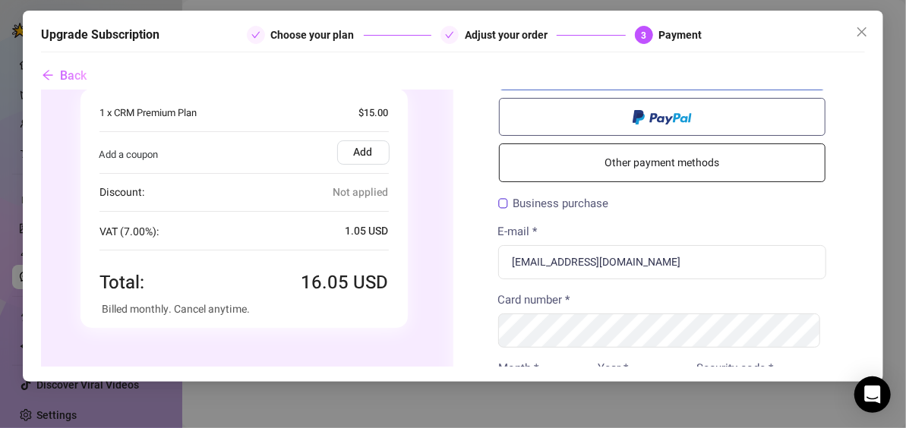
scroll to position [130, 0]
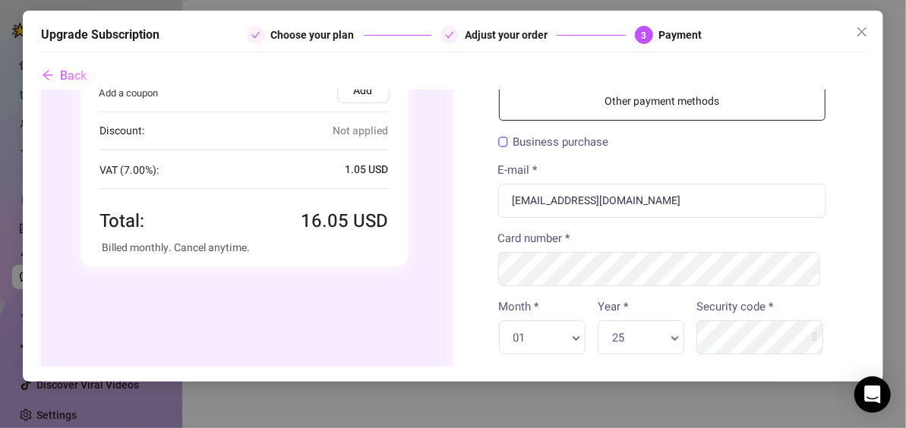
click at [497, 140] on label "Business purchase" at bounding box center [552, 142] width 111 height 11
click at [40, 90] on input "Business purchase" at bounding box center [40, 90] width 0 height 0
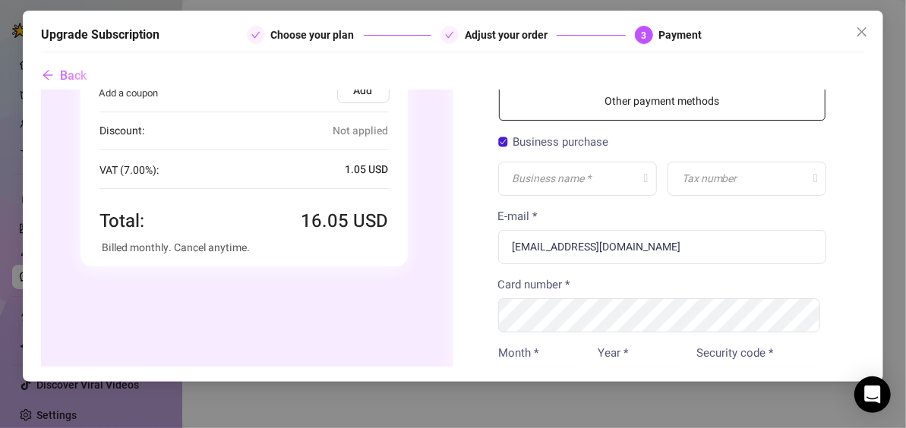
click at [497, 140] on label "Business purchase" at bounding box center [552, 142] width 111 height 11
click at [40, 90] on input "Business purchase" at bounding box center [40, 90] width 0 height 0
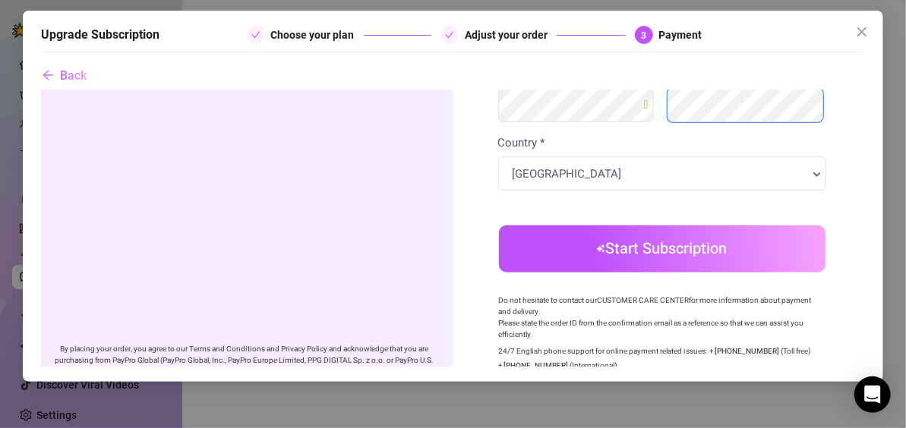
scroll to position [430, 0]
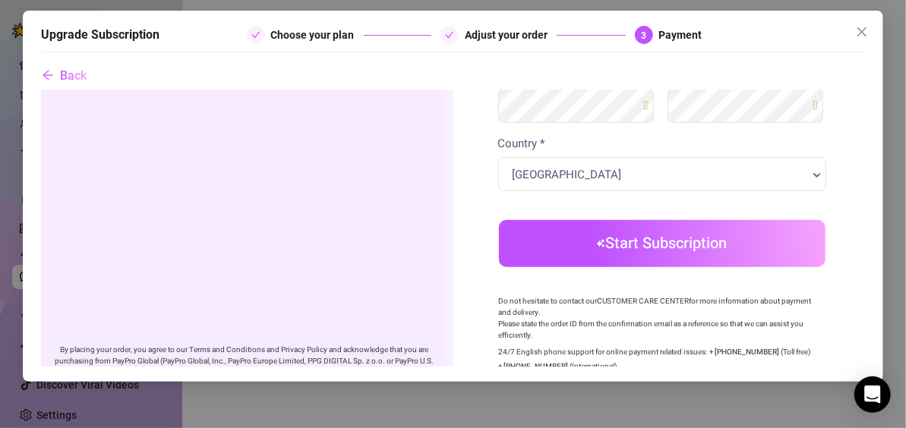
click at [686, 250] on button "Start Subscription" at bounding box center [661, 243] width 327 height 47
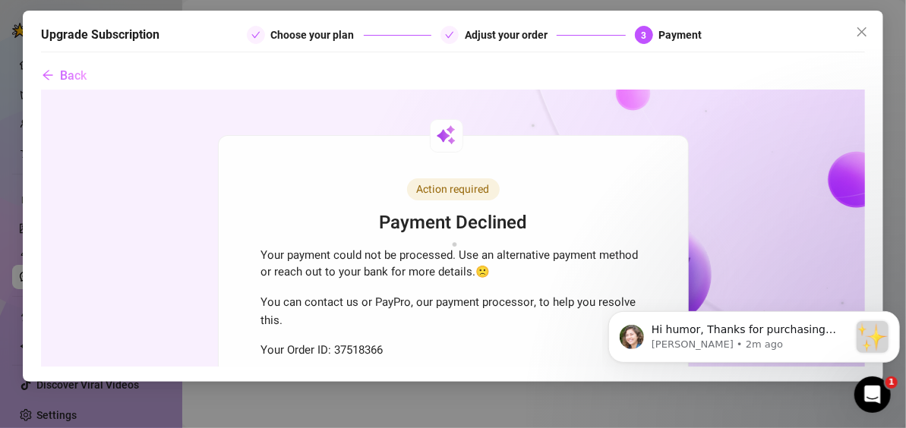
scroll to position [0, 0]
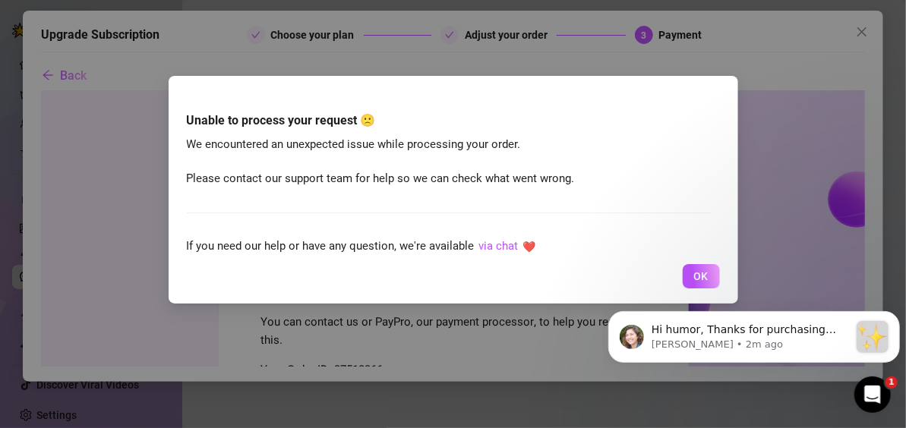
click html "Hi humor, Thanks for purchasing Supercreator! :sparkles: Your order is now unde…"
click at [698, 279] on span "OK" at bounding box center [701, 276] width 14 height 12
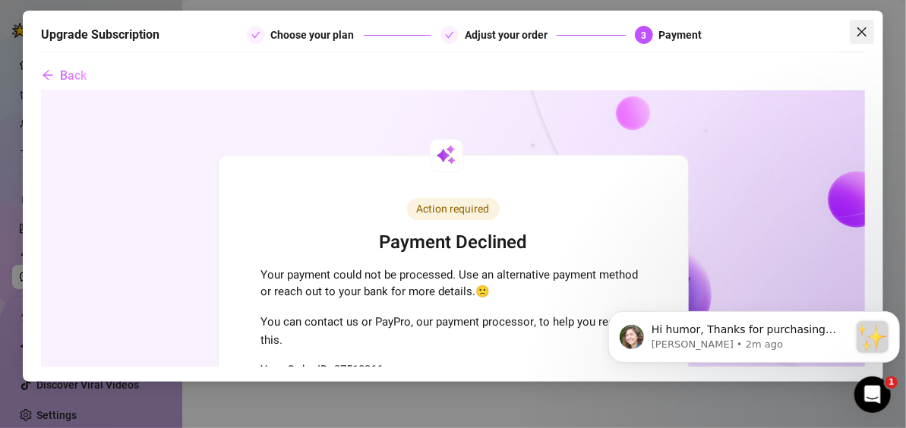
click at [864, 32] on icon "close" at bounding box center [862, 32] width 12 height 12
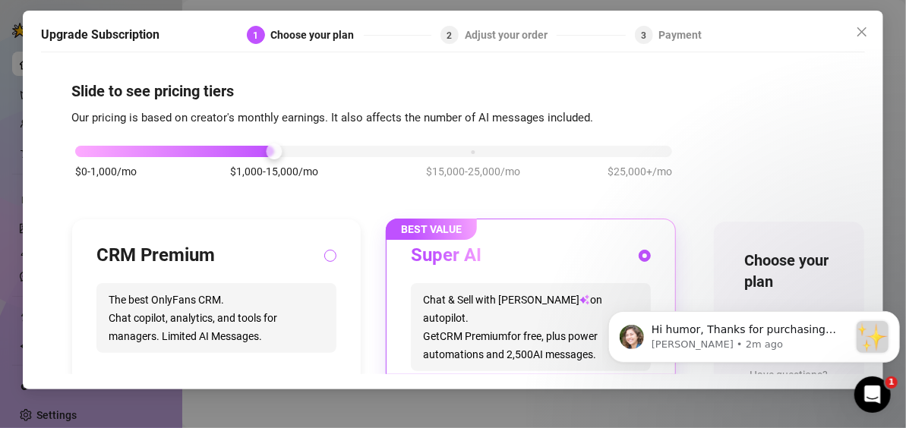
click at [331, 257] on input "radio" at bounding box center [331, 257] width 6 height 10
radio input "true"
radio input "false"
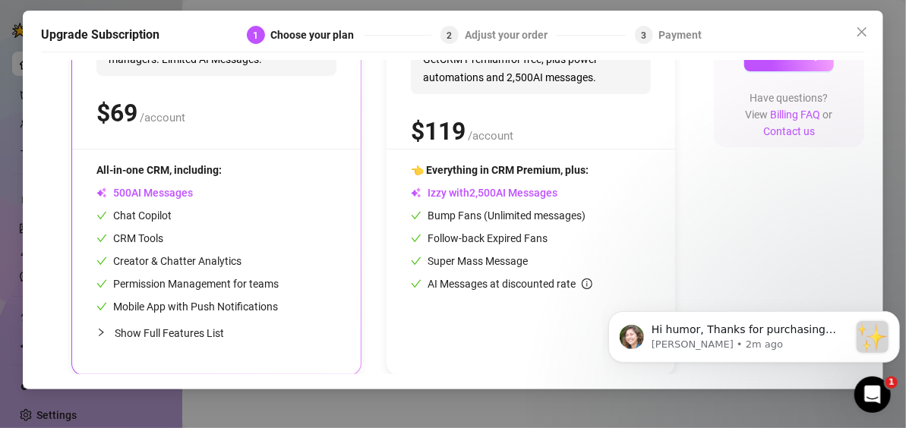
scroll to position [291, 0]
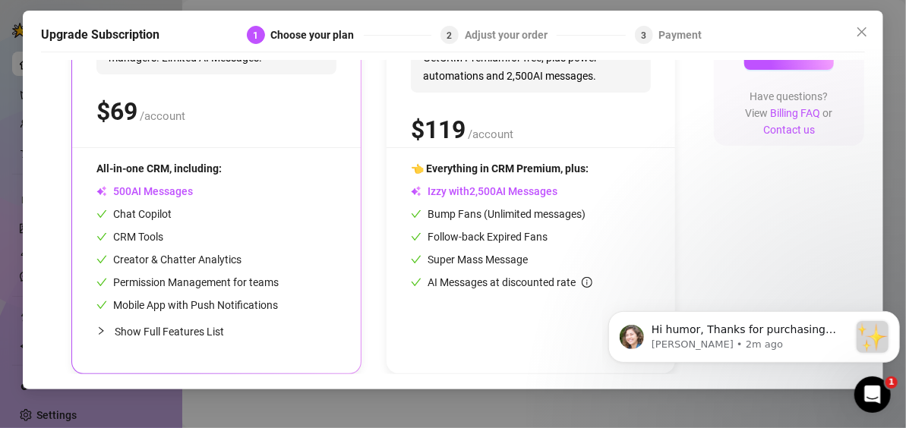
click at [188, 326] on span "Show Full Features List" at bounding box center [169, 332] width 109 height 12
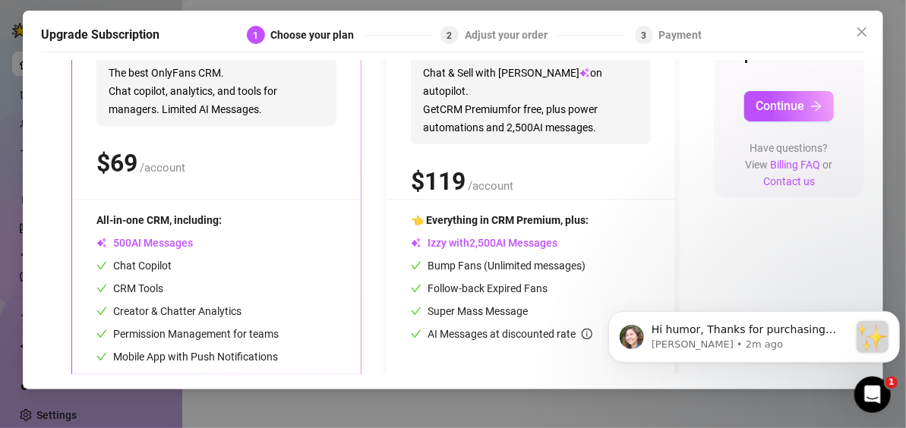
scroll to position [219, 0]
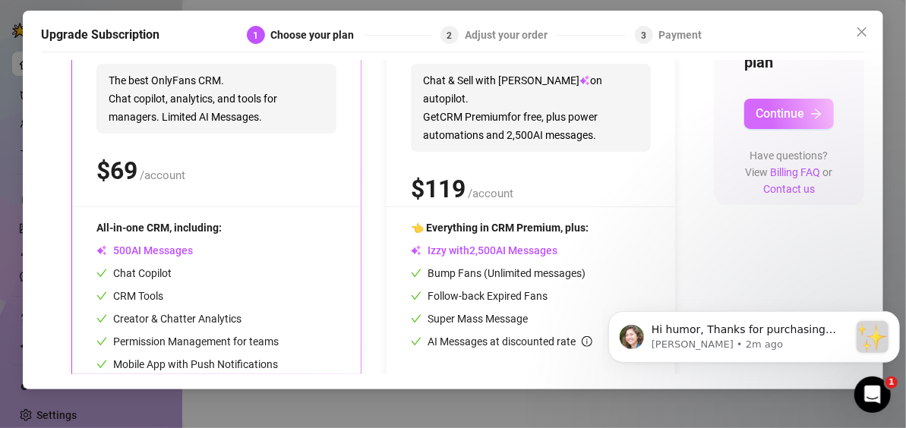
click at [777, 109] on span "Continue" at bounding box center [779, 113] width 49 height 14
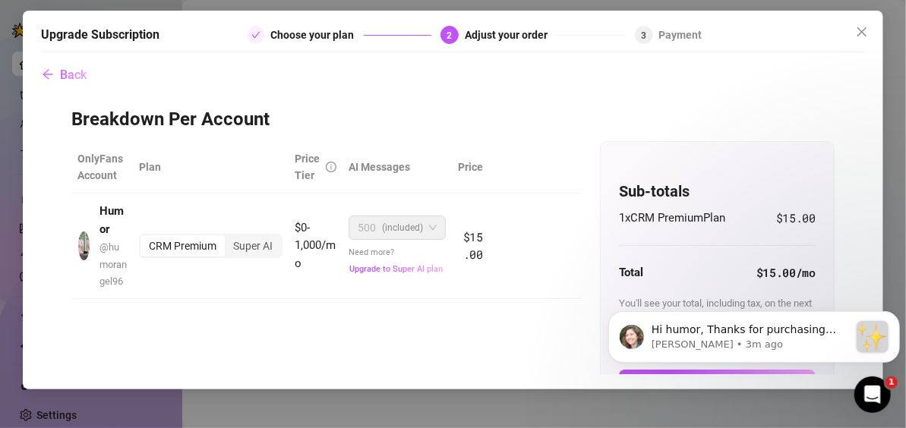
scroll to position [106, 0]
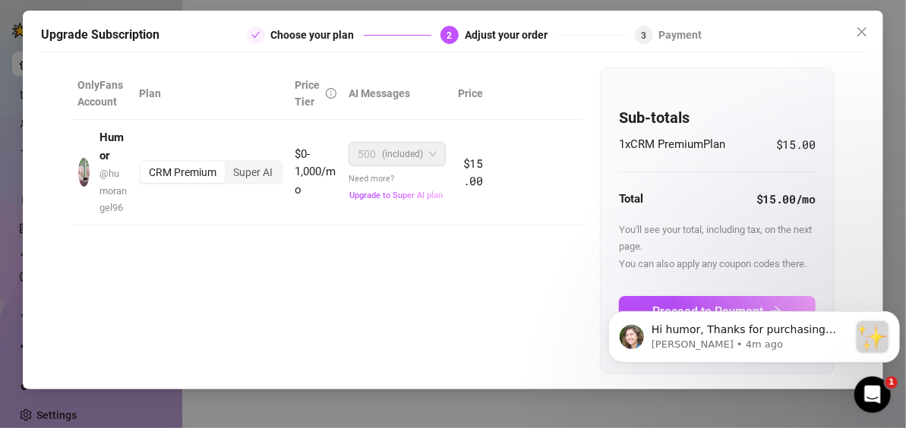
click at [648, 294] on body "Hi humor, Thanks for purchasing Supercreator! :sparkles: Your order is now unde…" at bounding box center [753, 333] width 292 height 94
drag, startPoint x: 694, startPoint y: 295, endPoint x: 679, endPoint y: 298, distance: 15.4
click at [679, 298] on body "Hi humor, Thanks for purchasing Supercreator! :sparkles: Your order is now unde…" at bounding box center [753, 333] width 292 height 94
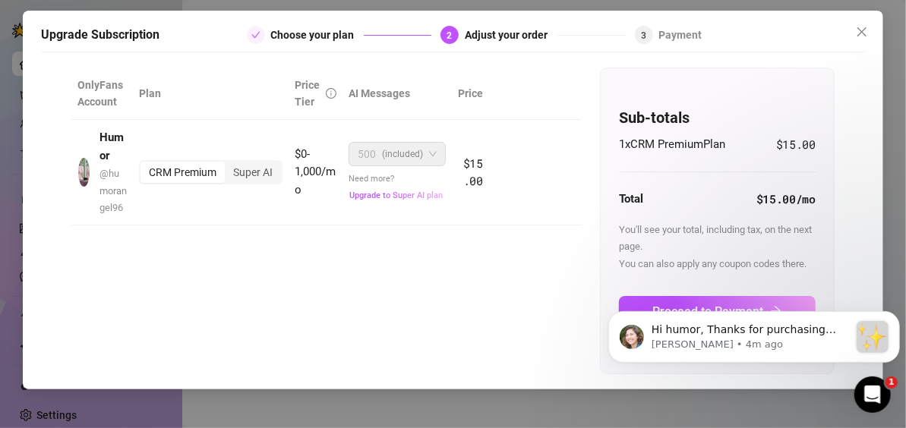
click at [760, 295] on body "Hi humor, Thanks for purchasing Supercreator! :sparkles: Your order is now unde…" at bounding box center [753, 333] width 292 height 94
drag, startPoint x: 673, startPoint y: 279, endPoint x: 663, endPoint y: 260, distance: 22.4
click at [663, 260] on div "1 x CRM Premium Plan $15.00 Total $15.00 /mo You'll see your total, including t…" at bounding box center [717, 246] width 197 height 220
drag, startPoint x: 57, startPoint y: 8, endPoint x: 689, endPoint y: 206, distance: 662.0
click at [689, 221] on div "You'll see your total, including tax, on the next page. You can also apply any …" at bounding box center [717, 246] width 197 height 51
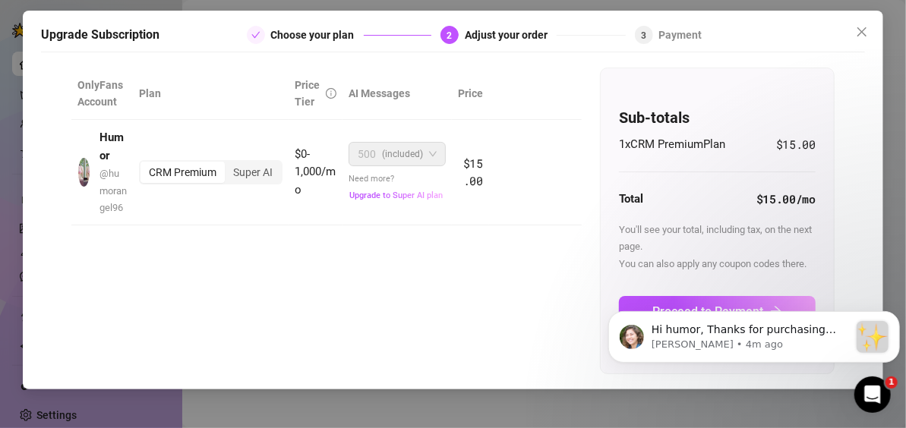
click at [865, 263] on div "Upgrade Subscription Choose your plan 2 Adjust your order 3 Payment Back Breakd…" at bounding box center [453, 200] width 860 height 379
drag, startPoint x: 631, startPoint y: 285, endPoint x: 739, endPoint y: 283, distance: 107.8
click html "Hi humor, Thanks for purchasing Supercreator! :sparkles: Your order is now unde…"
click at [750, 299] on body "Hi humor, Thanks for purchasing Supercreator! :sparkles: Your order is now unde…" at bounding box center [753, 333] width 292 height 94
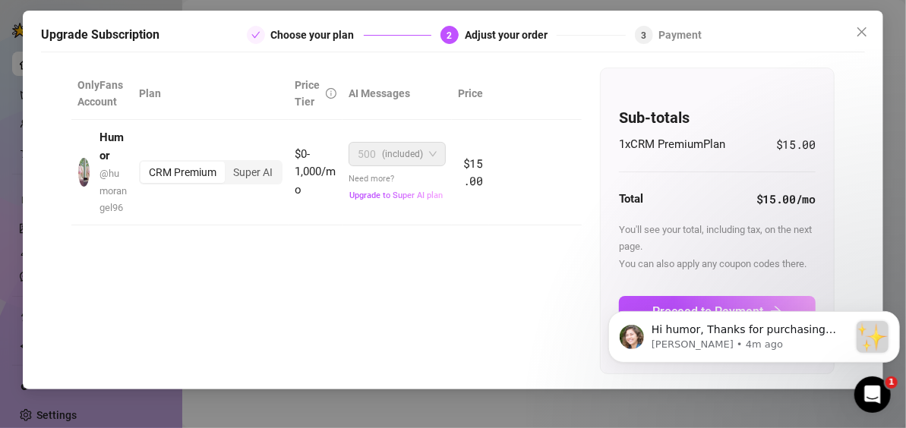
click at [750, 299] on body "Hi humor, Thanks for purchasing Supercreator! :sparkles: Your order is now unde…" at bounding box center [753, 333] width 292 height 94
click at [682, 297] on body "Hi humor, Thanks for purchasing Supercreator! :sparkles: Your order is now unde…" at bounding box center [753, 333] width 292 height 94
click at [667, 295] on body "Hi humor, Thanks for purchasing Supercreator! :sparkles: Your order is now unde…" at bounding box center [753, 333] width 292 height 94
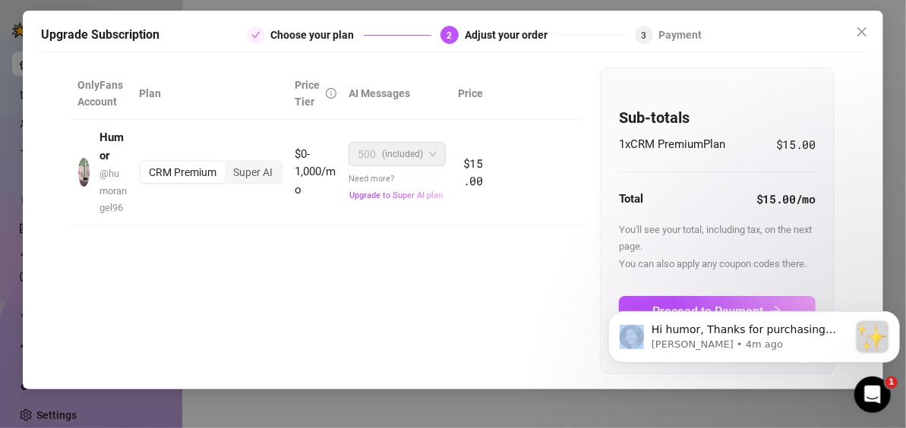
click at [667, 295] on body "Hi humor, Thanks for purchasing Supercreator! :sparkles: Your order is now unde…" at bounding box center [753, 333] width 292 height 94
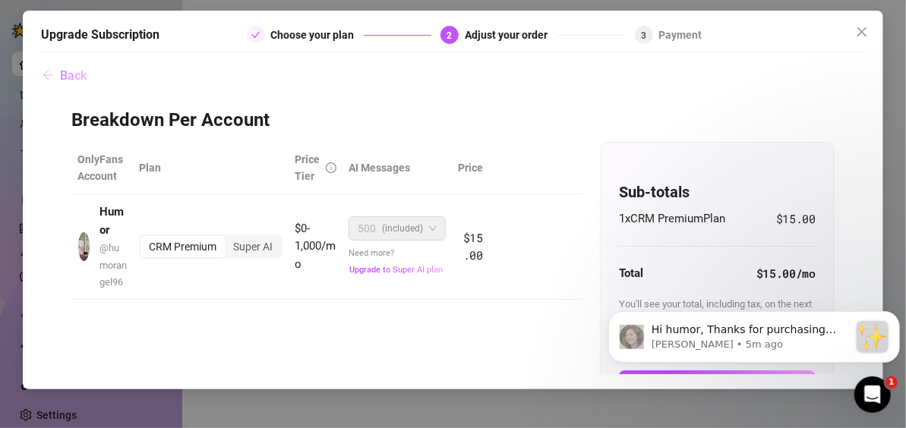
click at [44, 76] on icon "arrow-left" at bounding box center [48, 75] width 10 height 10
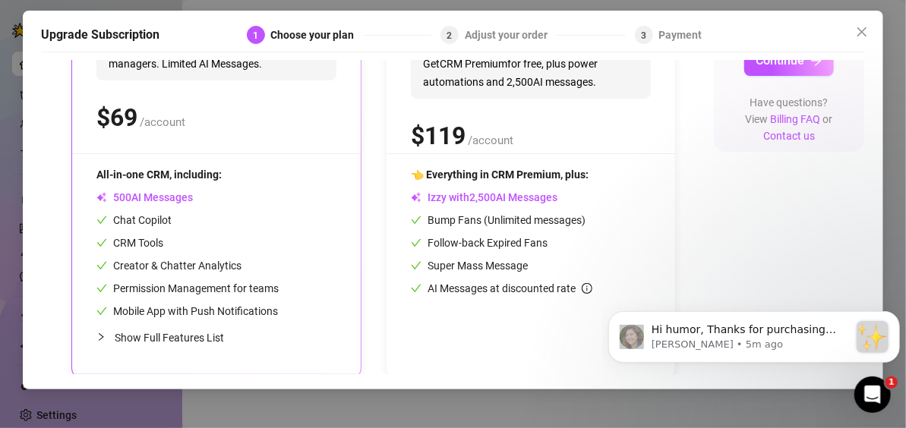
scroll to position [291, 0]
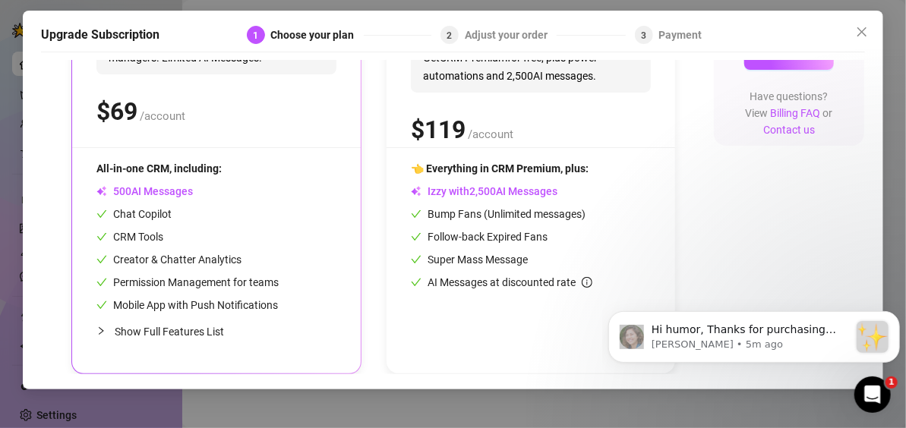
click at [191, 326] on span "Show Full Features List" at bounding box center [169, 332] width 109 height 12
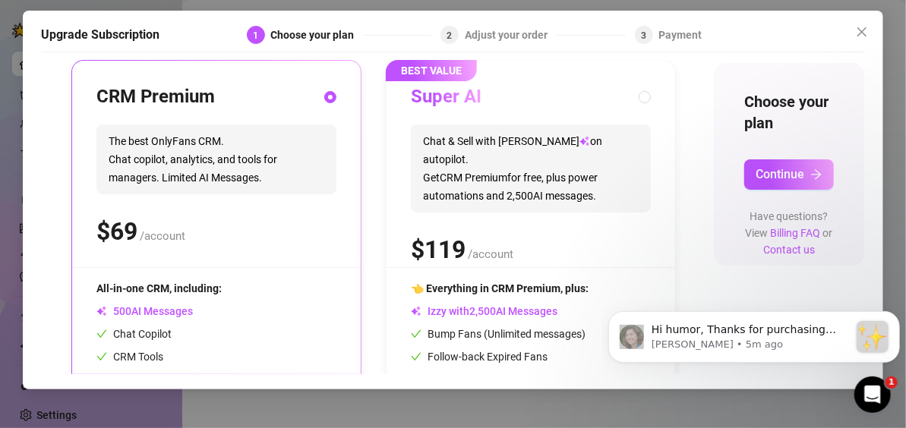
scroll to position [181, 0]
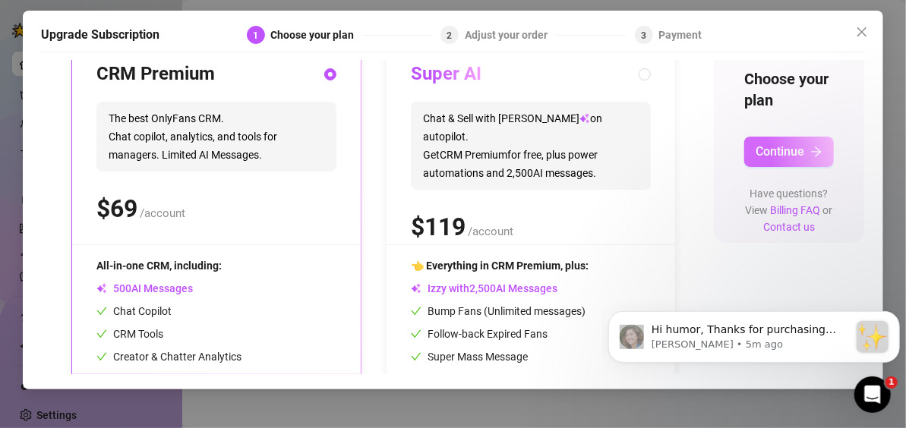
click at [769, 154] on span "Continue" at bounding box center [779, 151] width 49 height 14
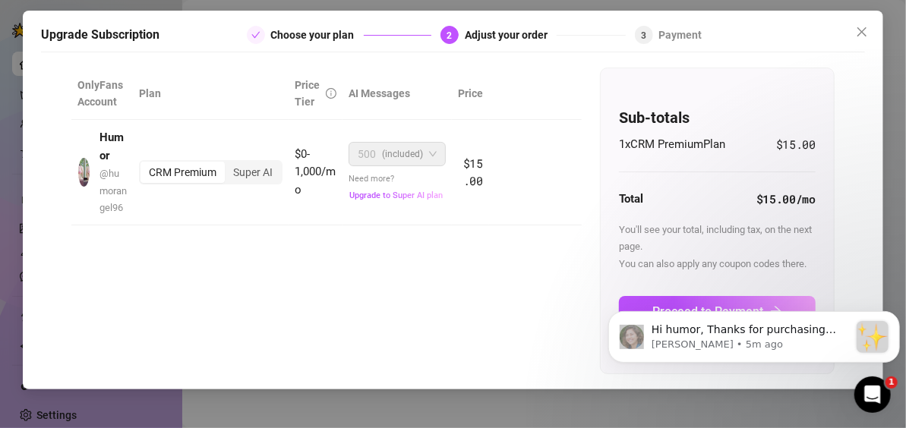
scroll to position [106, 0]
click at [667, 289] on body "Hi humor, Thanks for purchasing Supercreator! :sparkles: Your order is now unde…" at bounding box center [753, 333] width 292 height 94
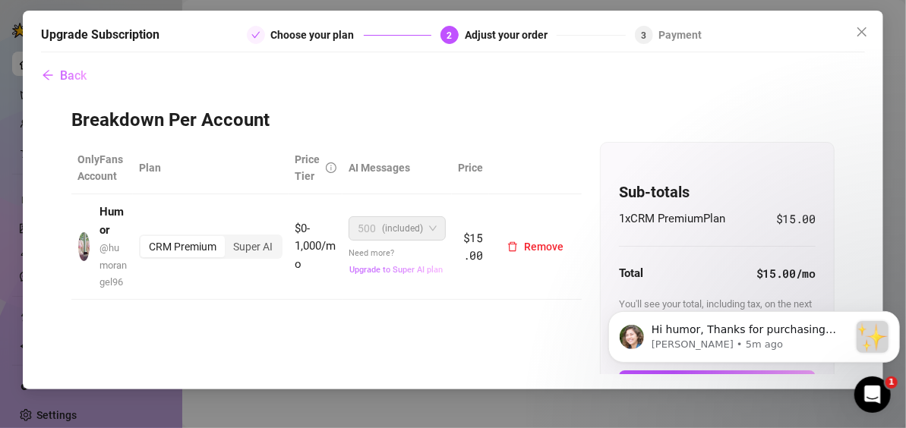
click at [412, 275] on span "Upgrade to Super AI plan" at bounding box center [395, 270] width 93 height 10
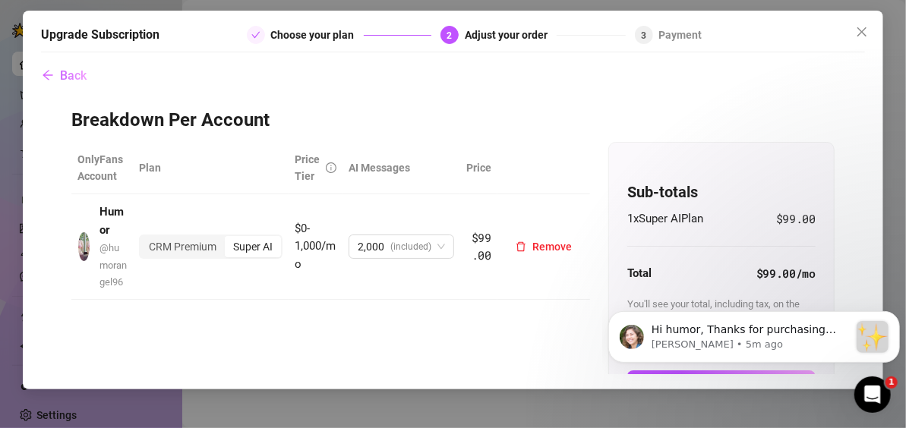
scroll to position [106, 0]
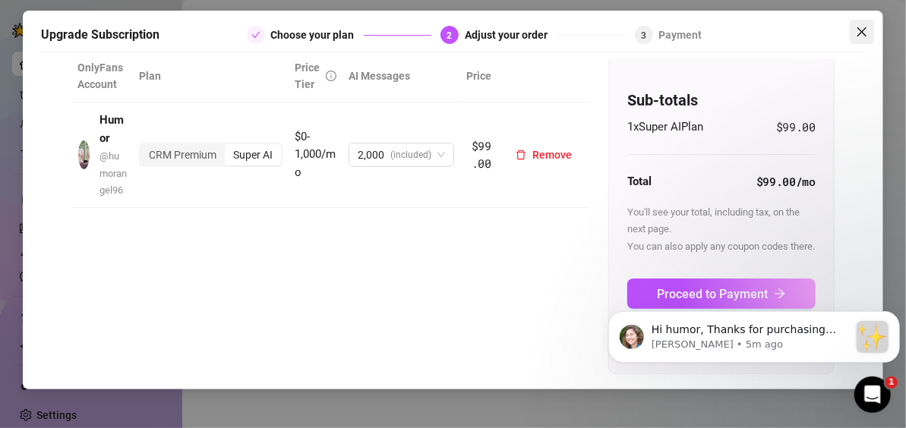
click at [866, 27] on icon "close" at bounding box center [862, 32] width 12 height 12
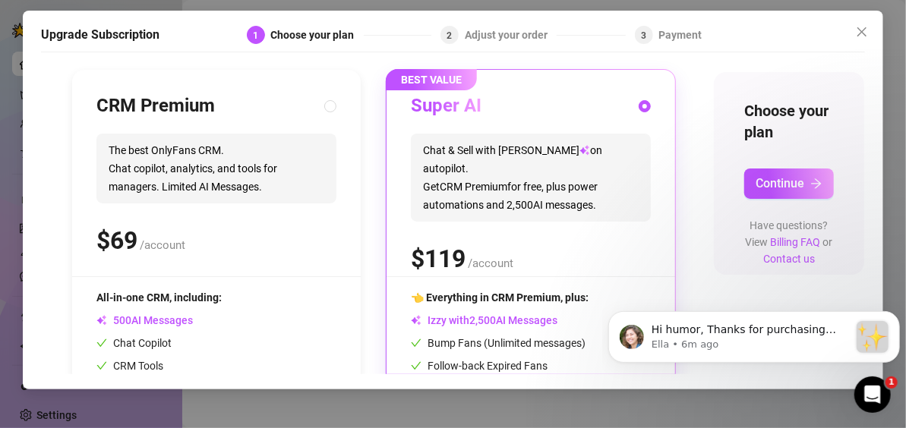
scroll to position [142, 0]
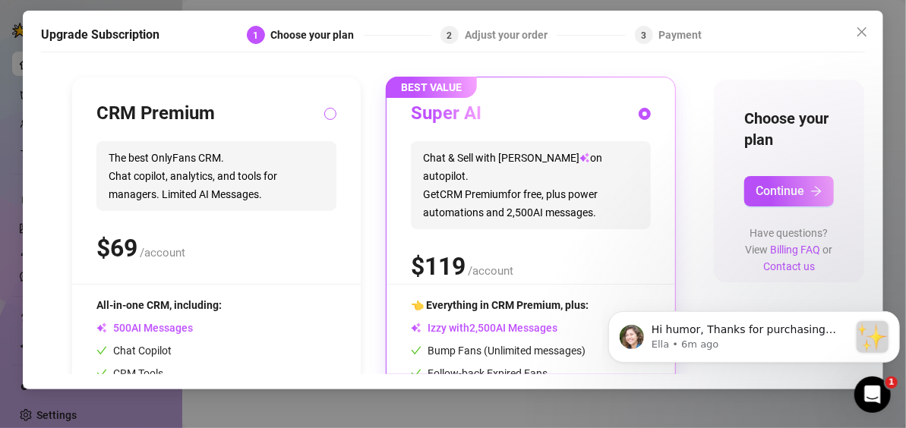
click at [333, 112] on input "radio" at bounding box center [331, 115] width 6 height 10
radio input "true"
radio input "false"
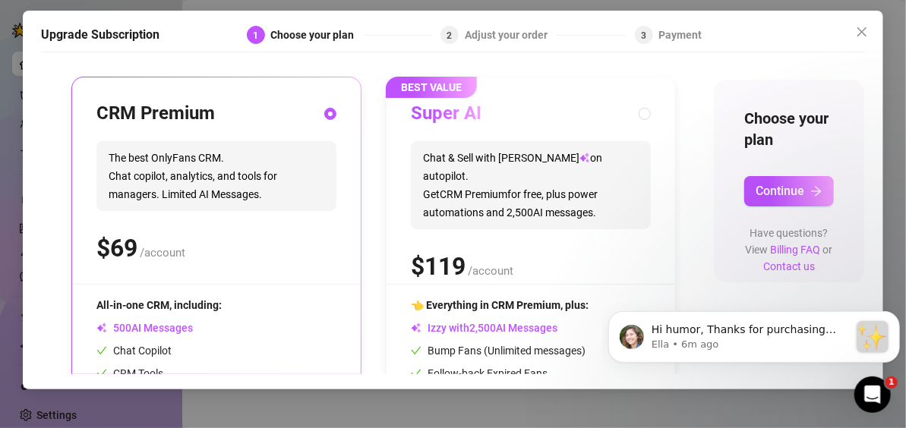
scroll to position [291, 0]
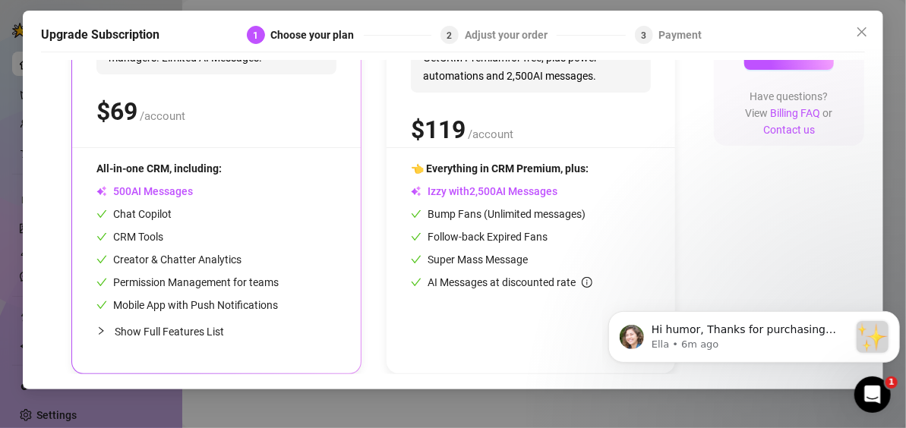
click at [184, 326] on span "Show Full Features List" at bounding box center [169, 332] width 109 height 12
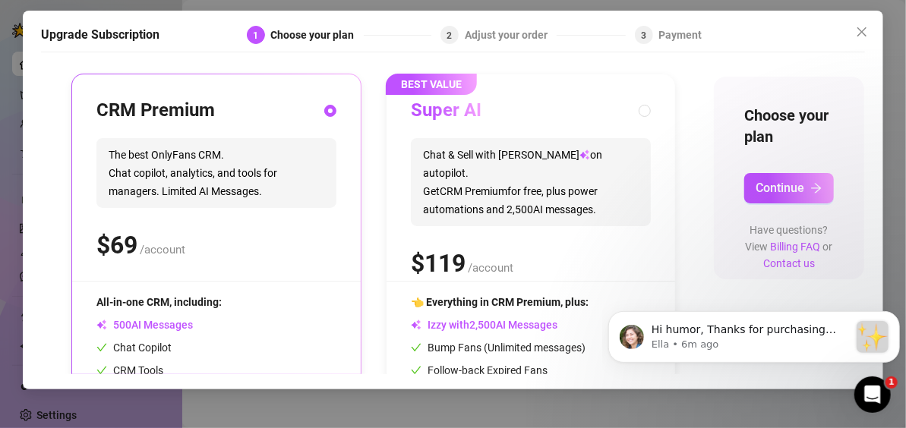
scroll to position [153, 0]
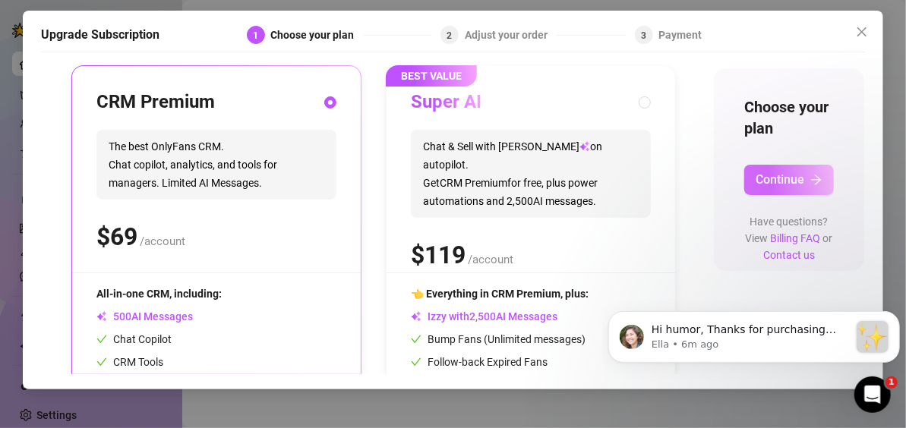
click at [760, 173] on span "Continue" at bounding box center [779, 179] width 49 height 14
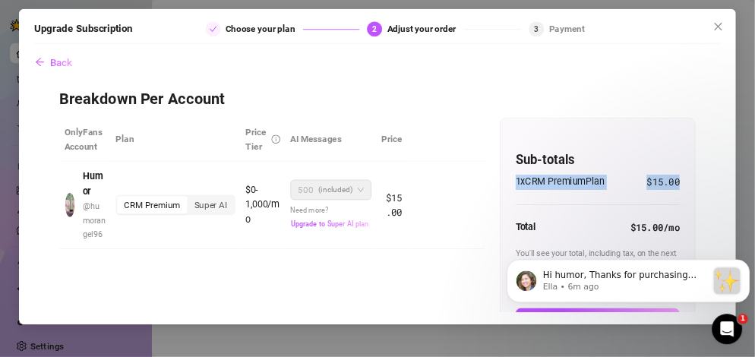
scroll to position [106, 0]
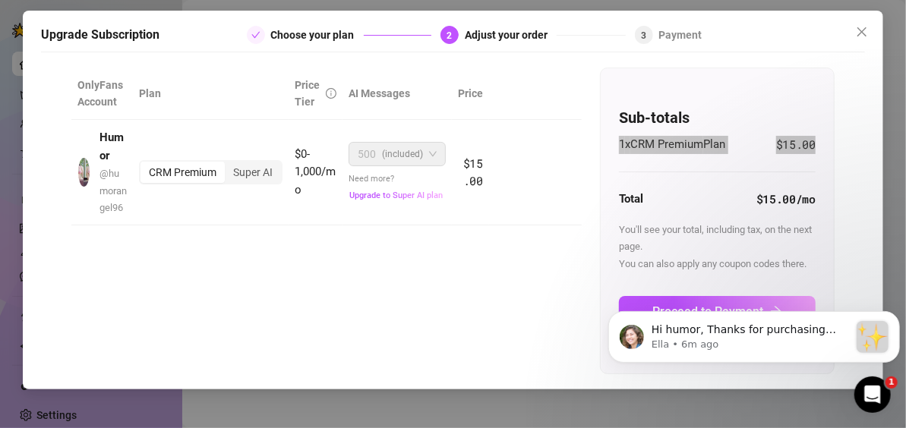
drag, startPoint x: 723, startPoint y: 288, endPoint x: 705, endPoint y: 292, distance: 18.6
click at [891, 314] on icon "Dismiss notification" at bounding box center [895, 315] width 8 height 8
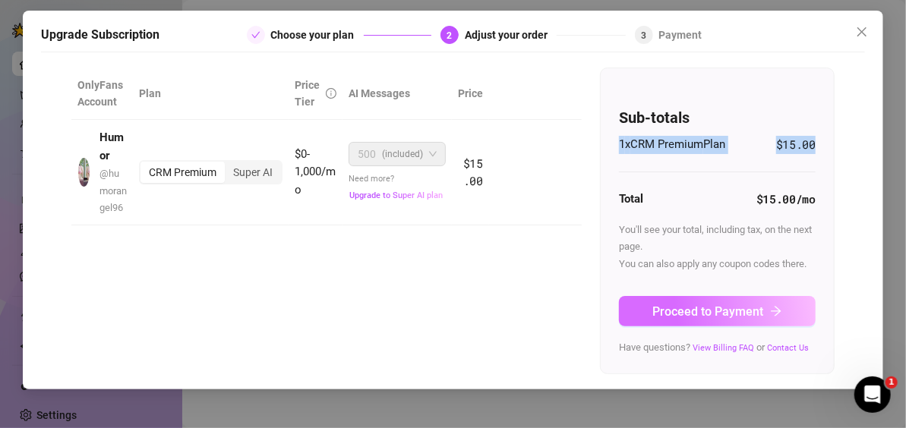
click at [717, 304] on span "Proceed to Payment" at bounding box center [708, 311] width 111 height 14
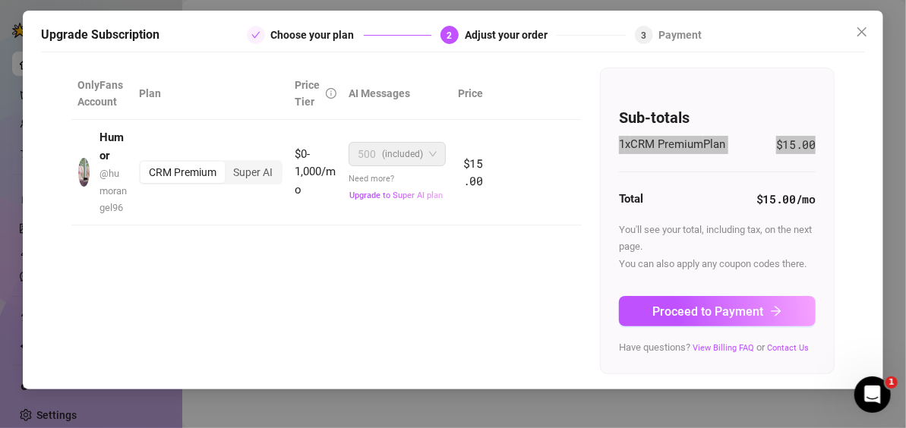
click at [0, 0] on iframe at bounding box center [0, 0] width 0 height 0
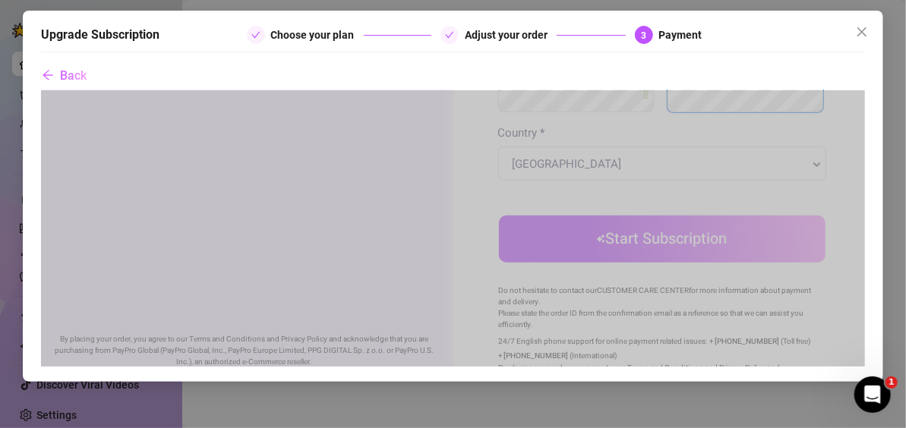
scroll to position [447, 0]
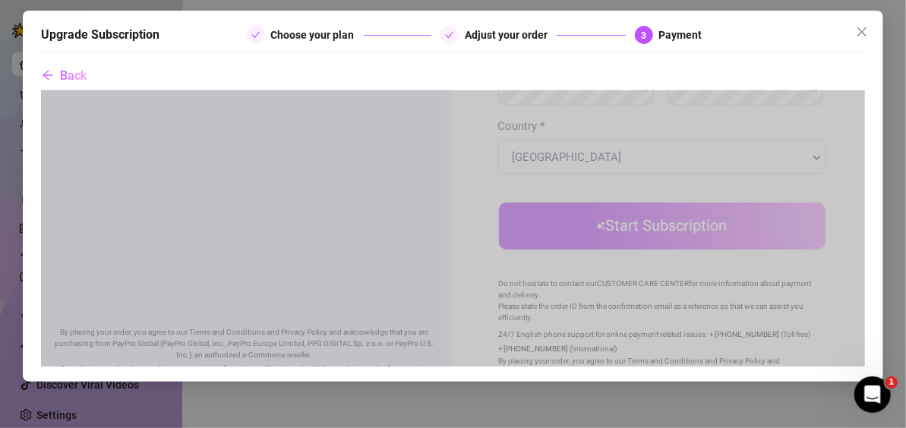
click at [635, 227] on button "Start Subscription" at bounding box center [661, 226] width 327 height 47
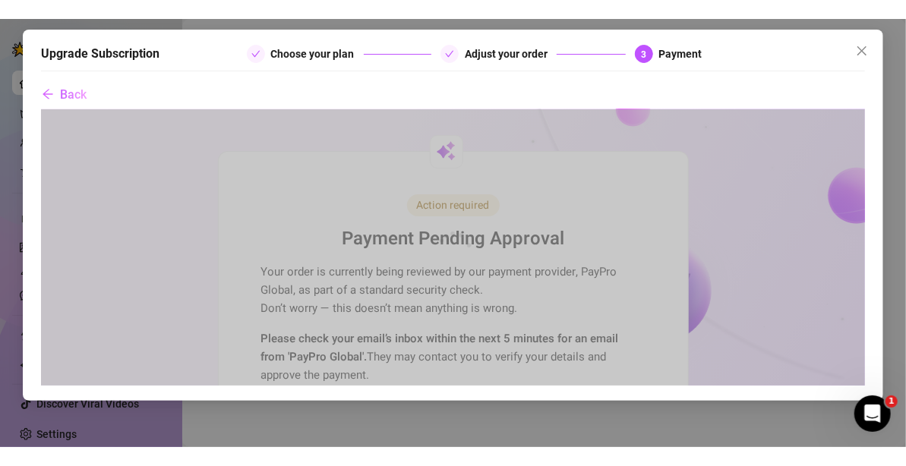
scroll to position [0, 0]
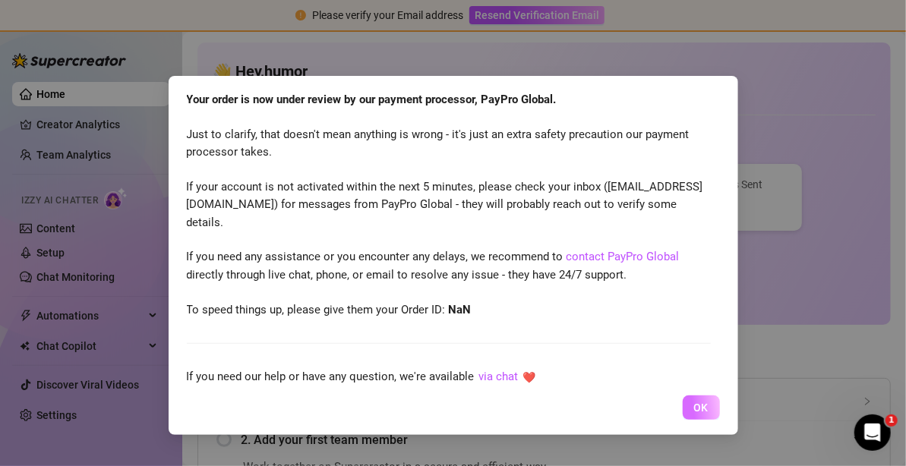
click at [703, 408] on span "OK" at bounding box center [701, 408] width 14 height 12
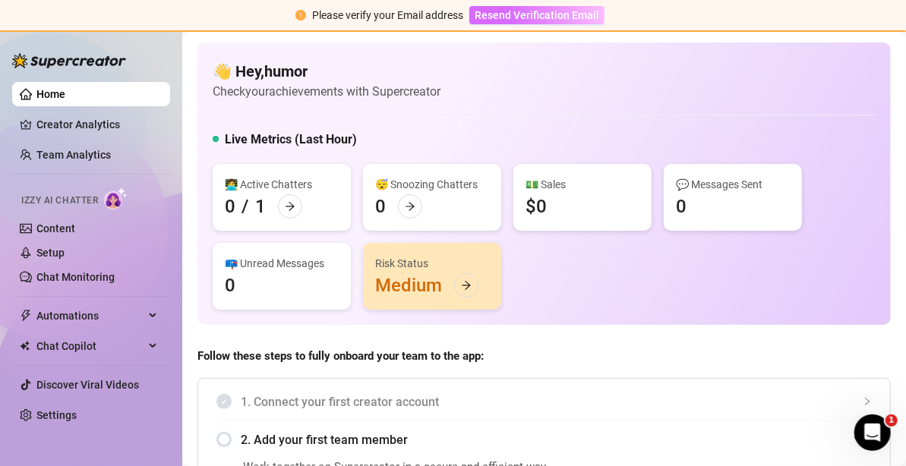
click at [486, 16] on span "Resend Verification Email" at bounding box center [536, 15] width 125 height 12
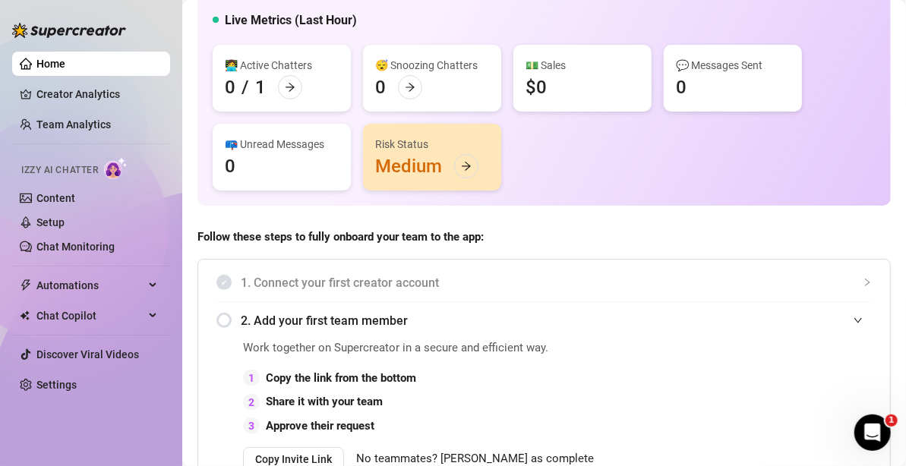
scroll to position [9, 0]
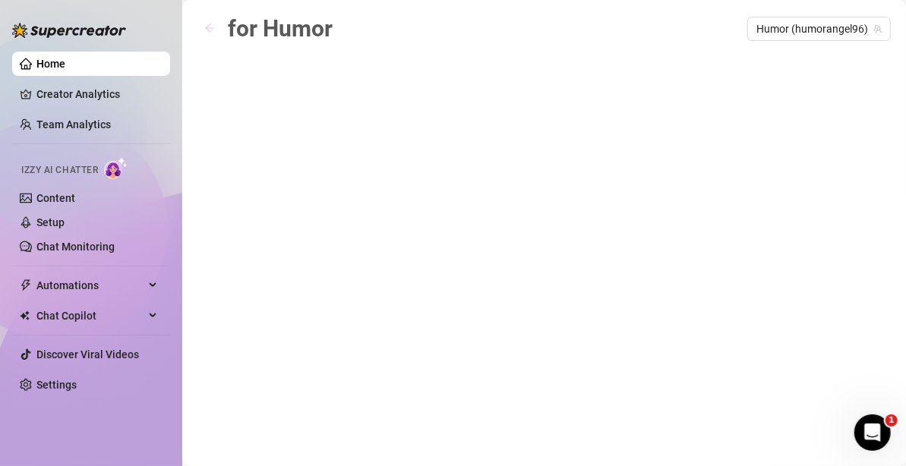
click at [210, 29] on icon "arrow-left" at bounding box center [209, 28] width 11 height 11
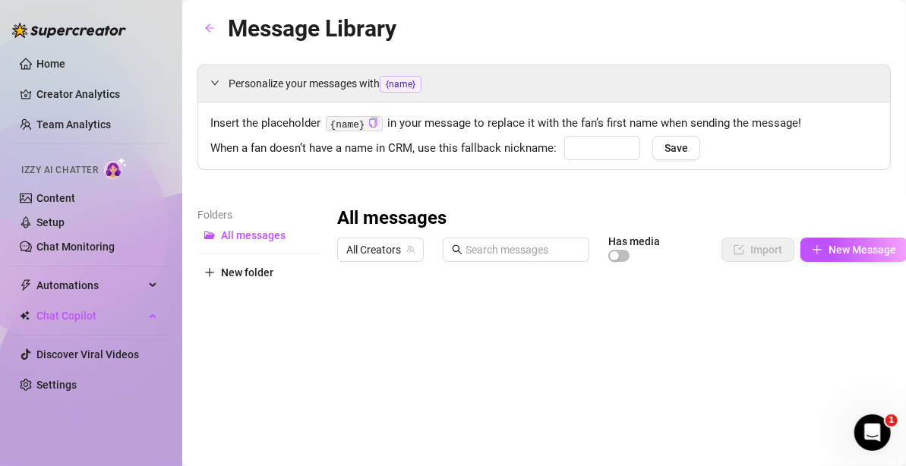
type input "babe"
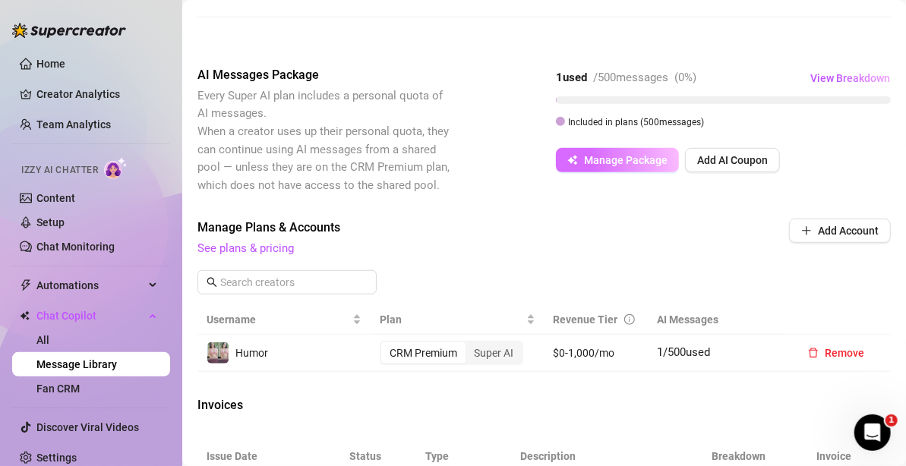
scroll to position [399, 0]
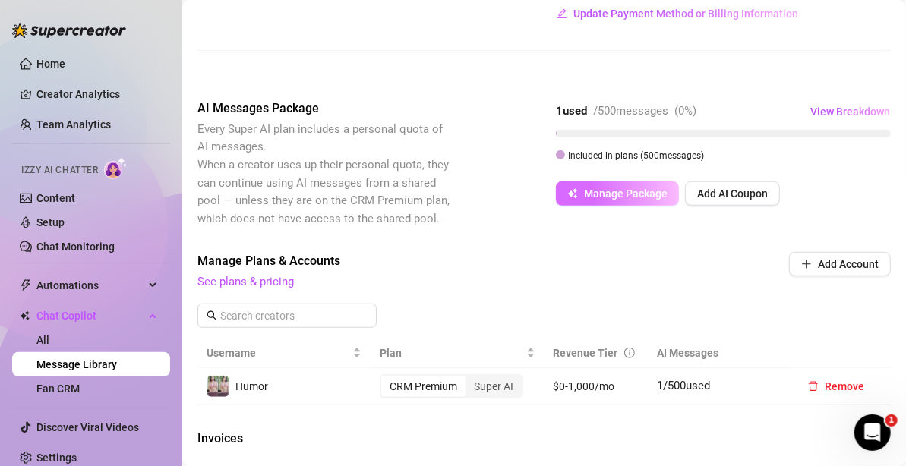
click at [620, 198] on span "Manage Package" at bounding box center [626, 194] width 84 height 12
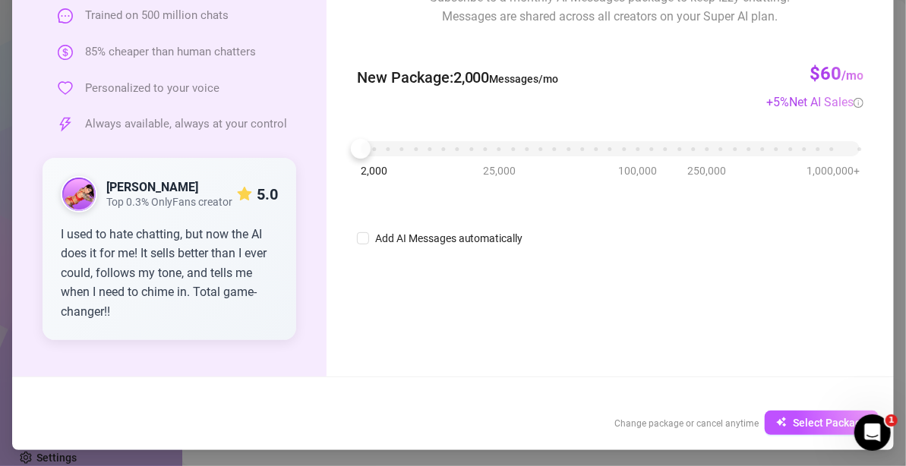
scroll to position [155, 0]
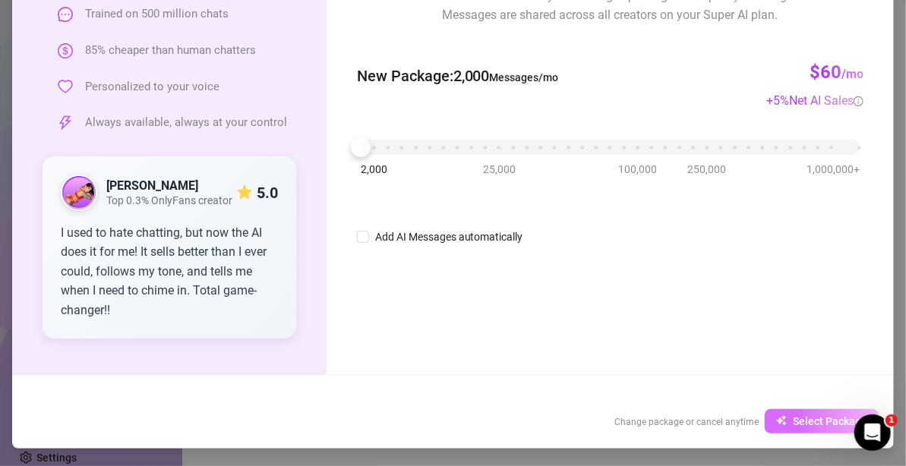
click at [811, 422] on span "Select Package" at bounding box center [830, 421] width 74 height 12
click at [803, 415] on span "Select Package" at bounding box center [830, 421] width 74 height 12
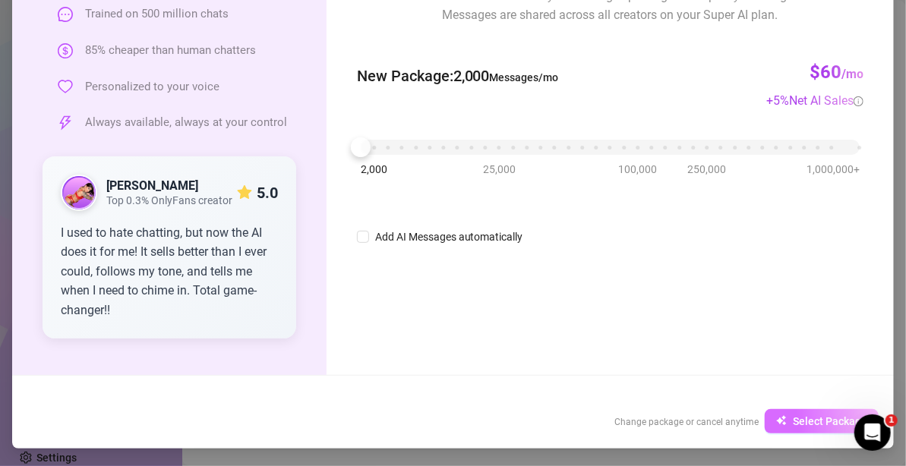
click at [803, 415] on span "Select Package" at bounding box center [830, 421] width 74 height 12
click at [357, 234] on input "Add AI Messages automatically" at bounding box center [363, 237] width 12 height 12
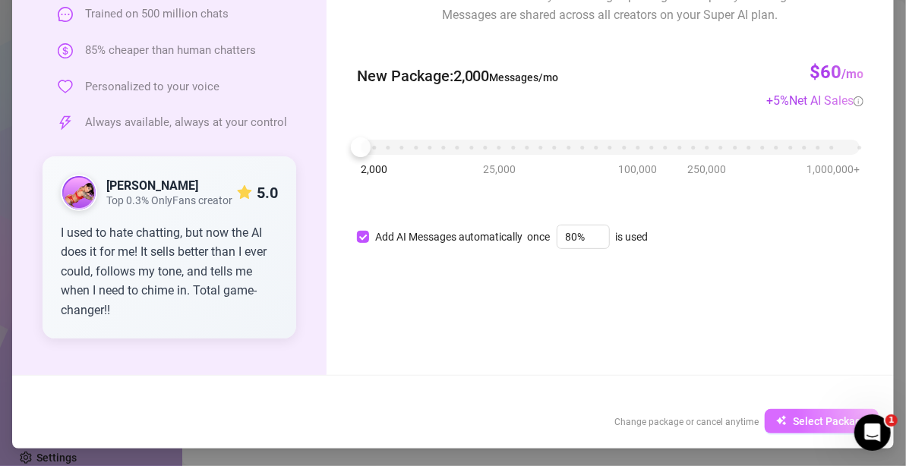
click at [787, 419] on button "Select Package" at bounding box center [821, 421] width 114 height 24
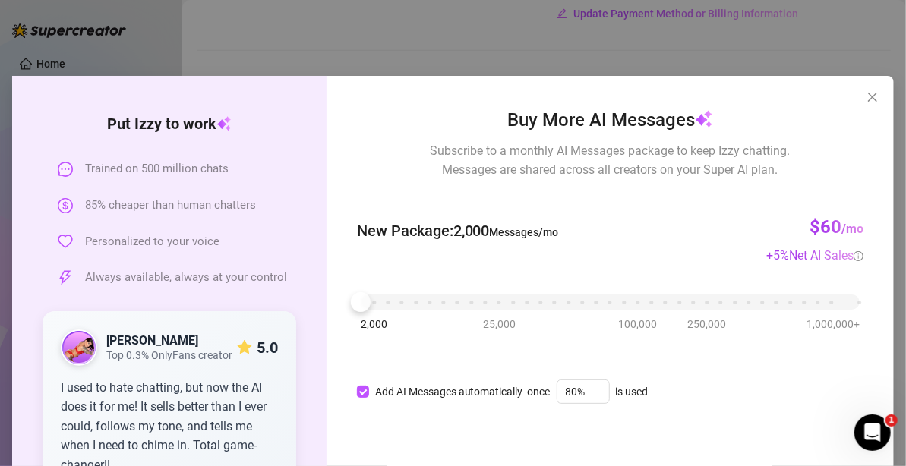
click at [491, 301] on div "2,000 25,000 100,000 250,000 1,000,000+" at bounding box center [610, 296] width 499 height 9
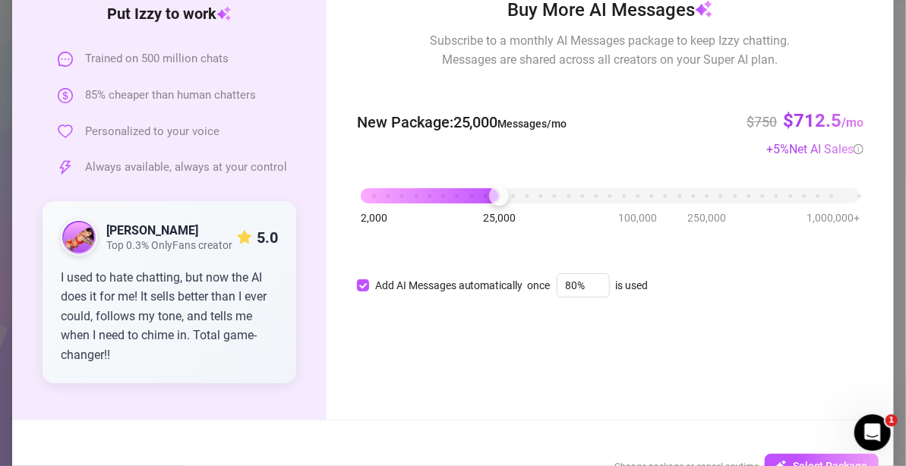
scroll to position [155, 0]
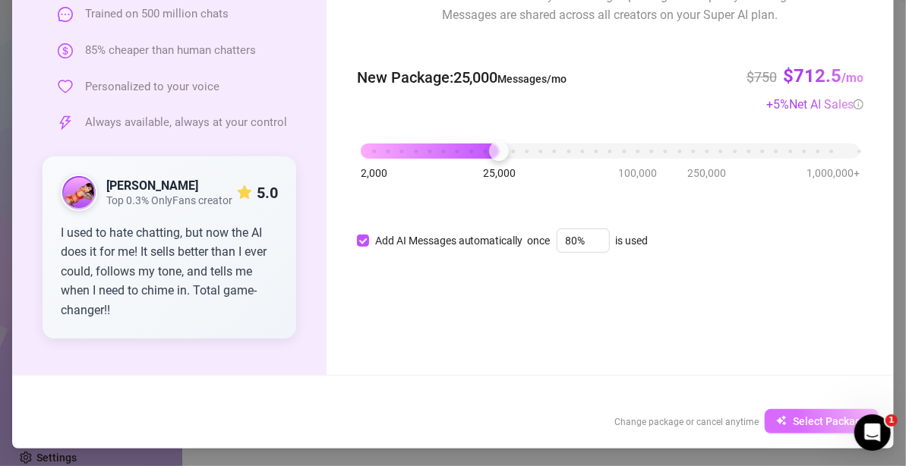
click at [798, 418] on span "Select Package" at bounding box center [830, 421] width 74 height 12
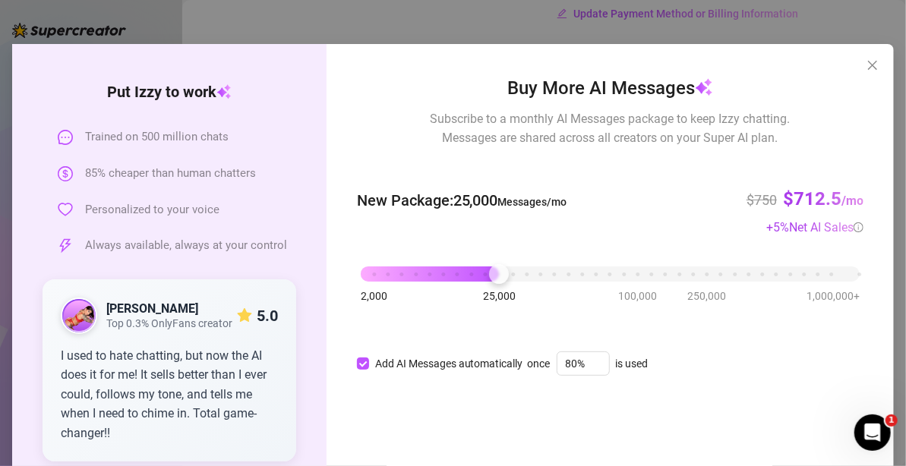
scroll to position [0, 0]
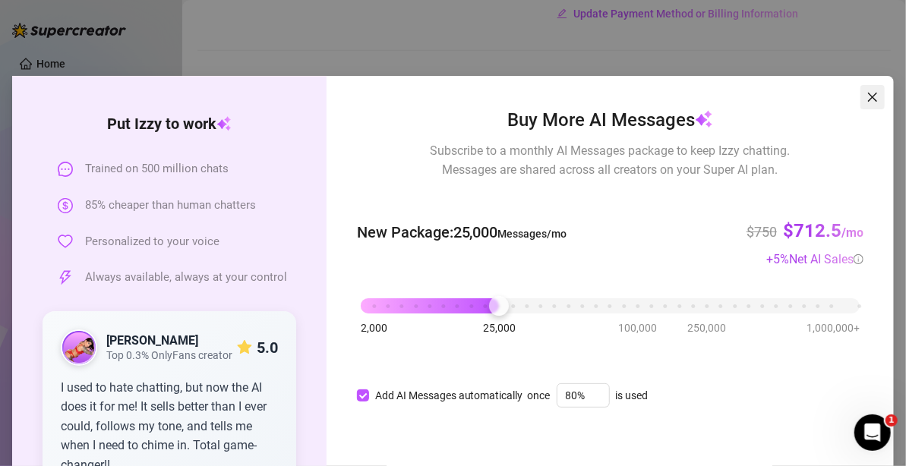
click at [868, 96] on icon "close" at bounding box center [872, 97] width 9 height 9
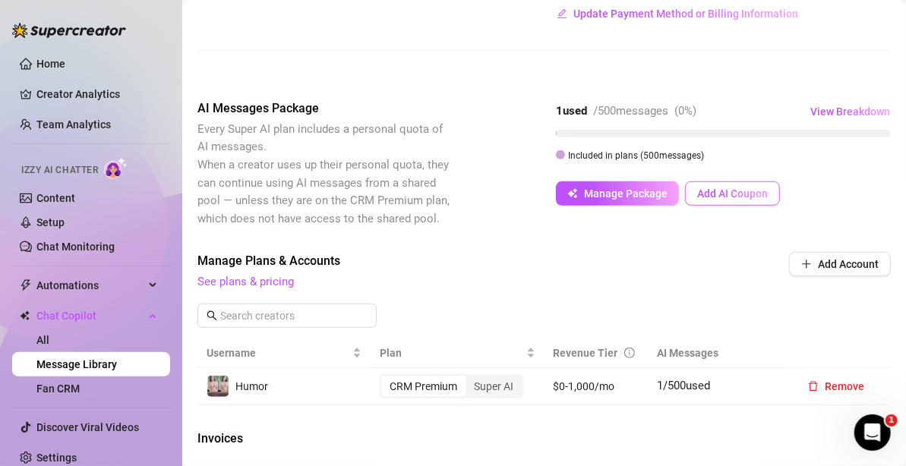
click at [723, 190] on span "Add AI Coupon" at bounding box center [732, 194] width 71 height 12
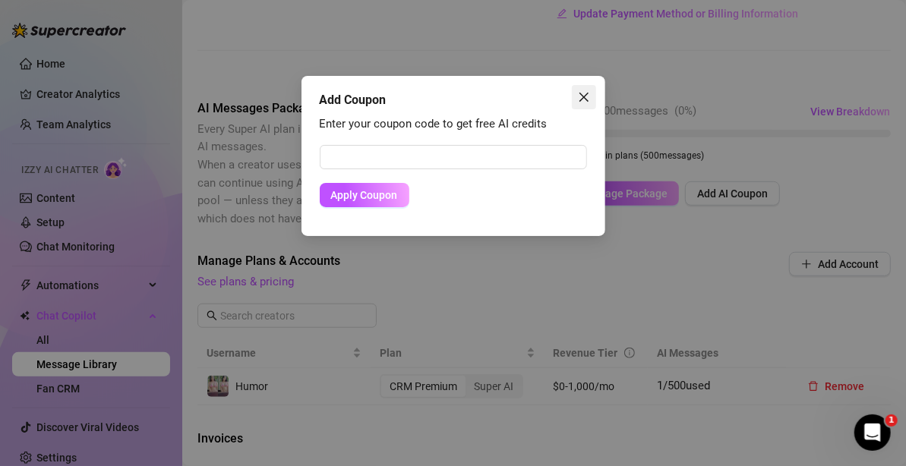
click at [585, 96] on icon "close" at bounding box center [582, 97] width 9 height 9
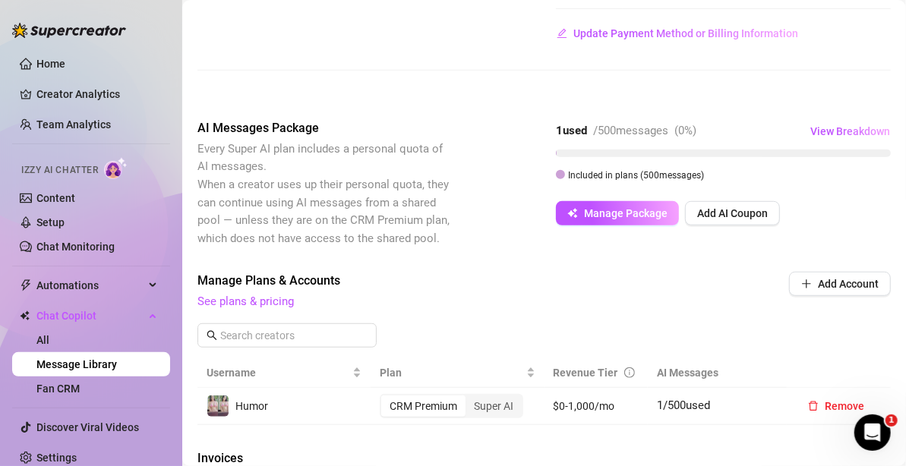
scroll to position [378, 0]
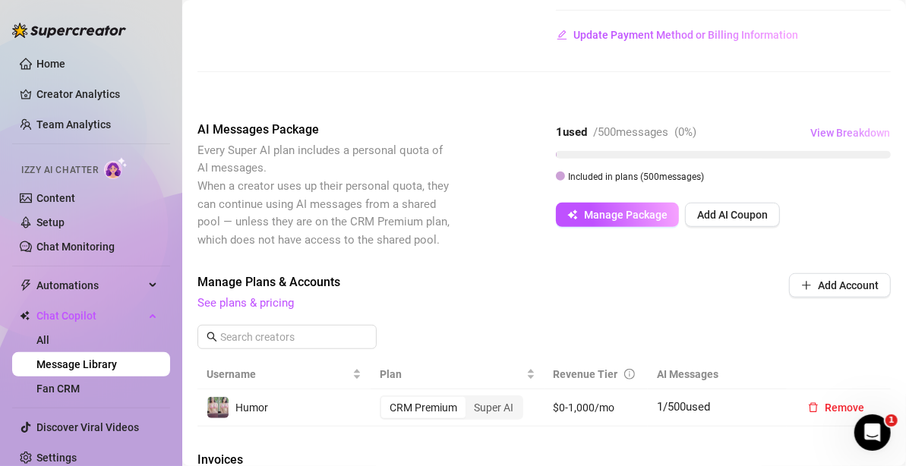
click at [809, 124] on button "View Breakdown" at bounding box center [849, 133] width 81 height 24
click at [541, 125] on div "AI Messages Package Every Super AI plan includes a personal quota of AI message…" at bounding box center [543, 185] width 693 height 128
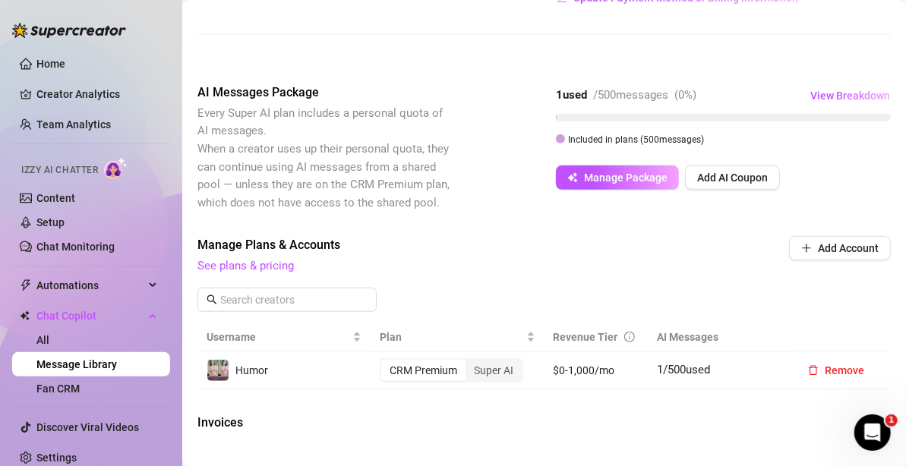
scroll to position [416, 0]
click at [612, 176] on span "Manage Package" at bounding box center [626, 177] width 84 height 12
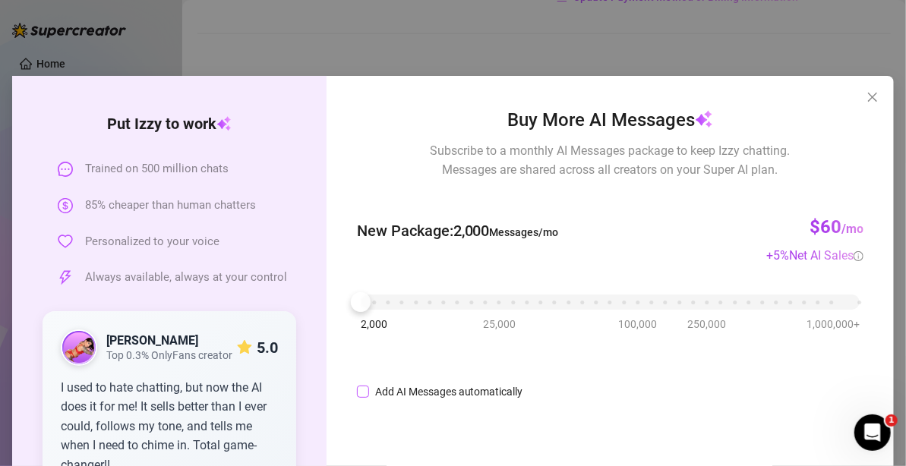
click at [357, 390] on input "Add AI Messages automatically" at bounding box center [363, 392] width 12 height 12
checkbox input "true"
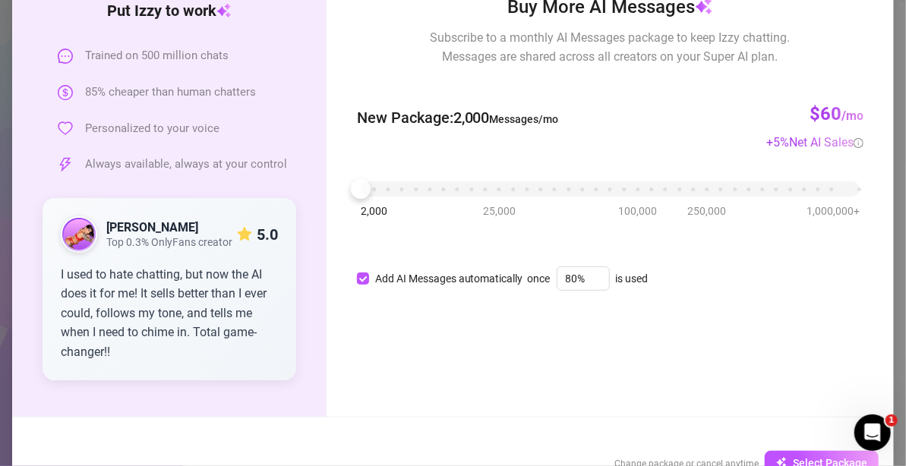
scroll to position [155, 0]
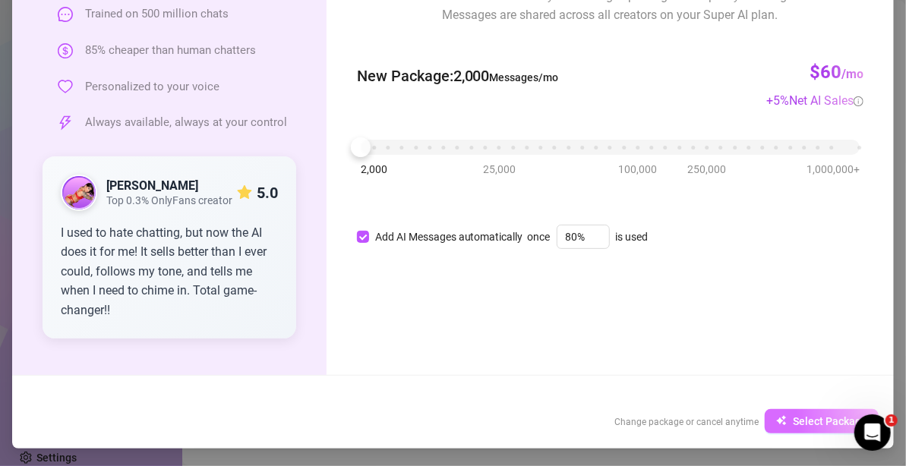
click at [786, 417] on button "Select Package" at bounding box center [821, 421] width 114 height 24
click at [795, 427] on button "Select Package" at bounding box center [821, 421] width 114 height 24
click at [795, 424] on span "Select Package" at bounding box center [830, 421] width 74 height 12
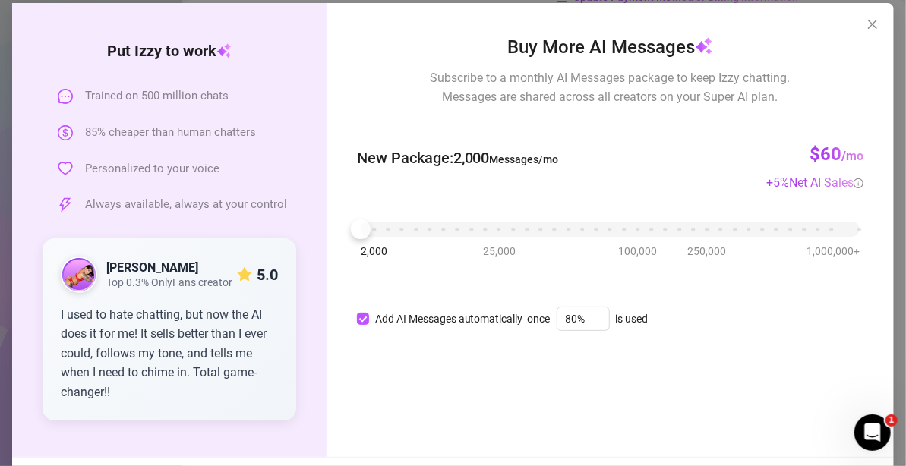
scroll to position [0, 0]
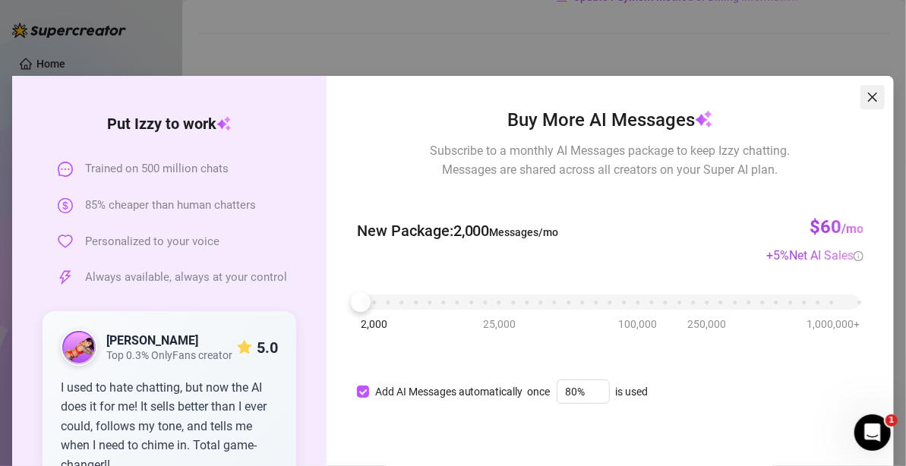
click at [869, 94] on icon "close" at bounding box center [872, 97] width 9 height 9
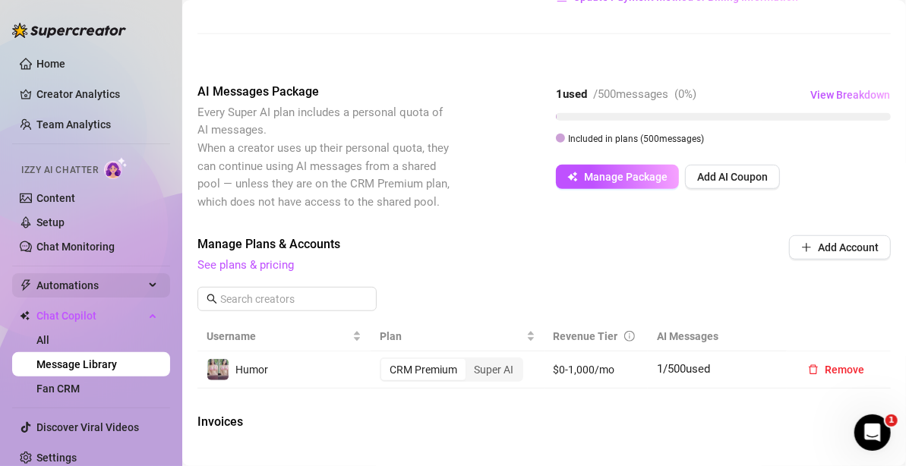
click at [51, 288] on span "Automations" at bounding box center [90, 285] width 108 height 24
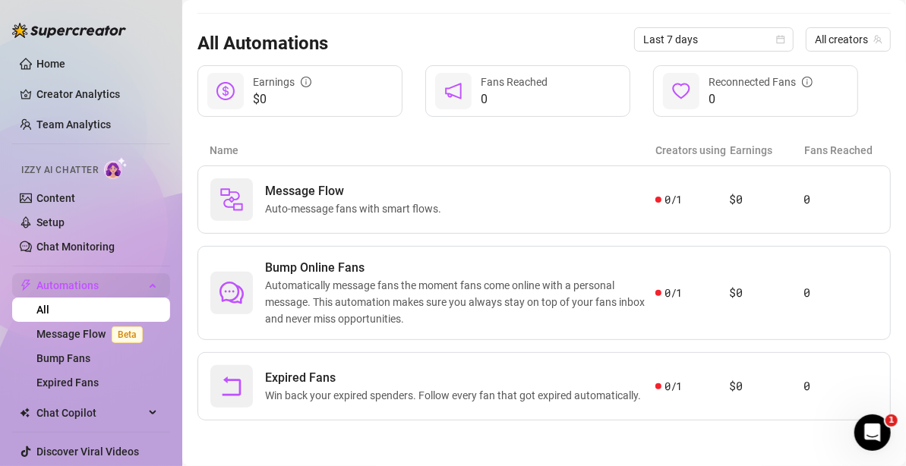
scroll to position [138, 0]
click at [75, 383] on link "Expired Fans" at bounding box center [67, 383] width 62 height 12
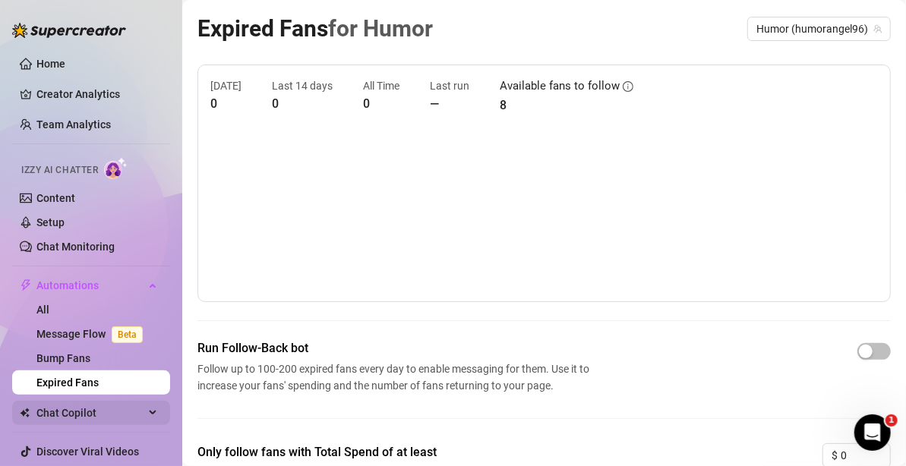
click at [85, 414] on span "Chat Copilot" at bounding box center [90, 413] width 108 height 24
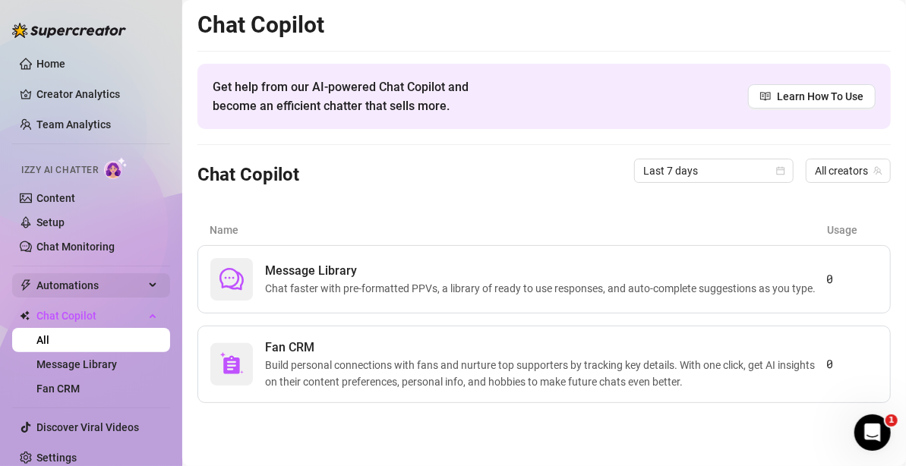
click at [49, 287] on span "Automations" at bounding box center [90, 285] width 108 height 24
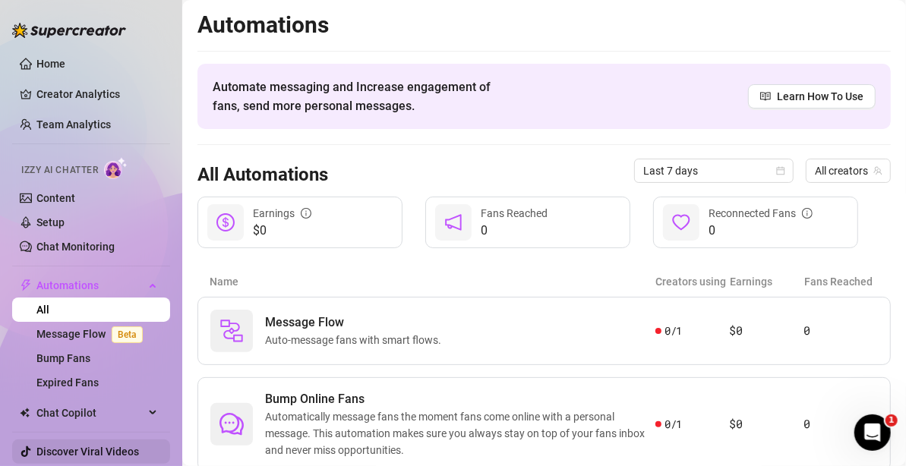
scroll to position [33, 0]
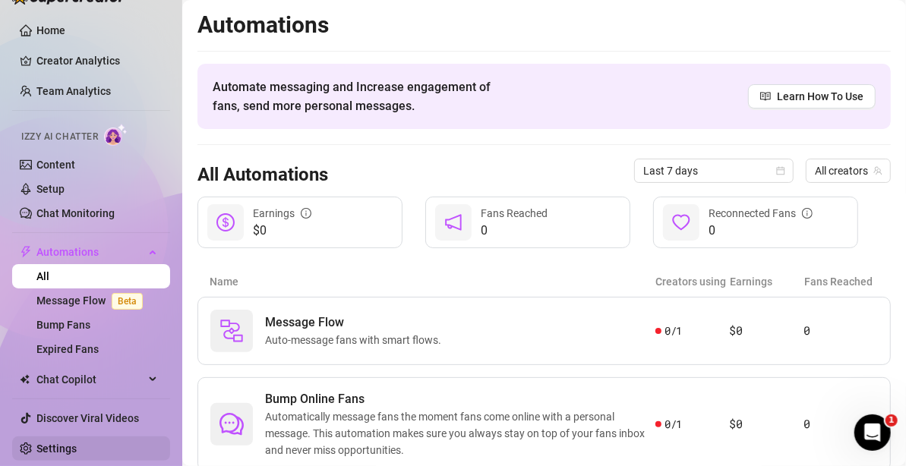
click at [75, 427] on link "Settings" at bounding box center [56, 449] width 40 height 12
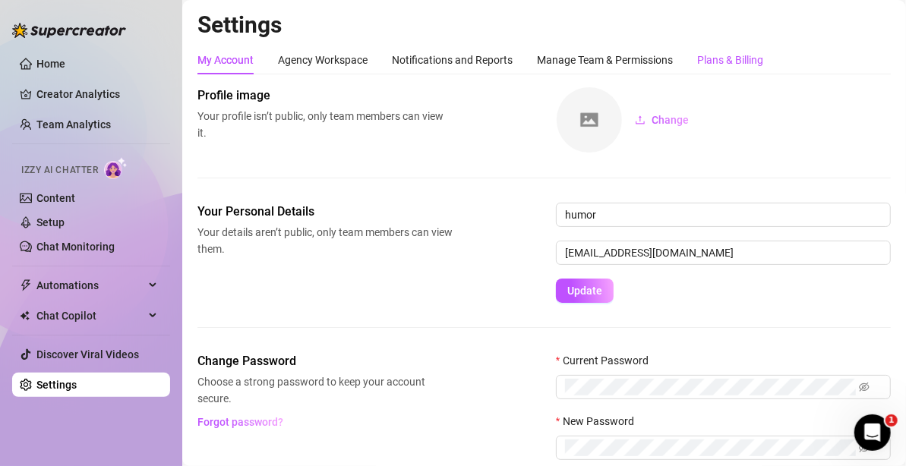
click at [720, 64] on div "Plans & Billing" at bounding box center [730, 60] width 66 height 17
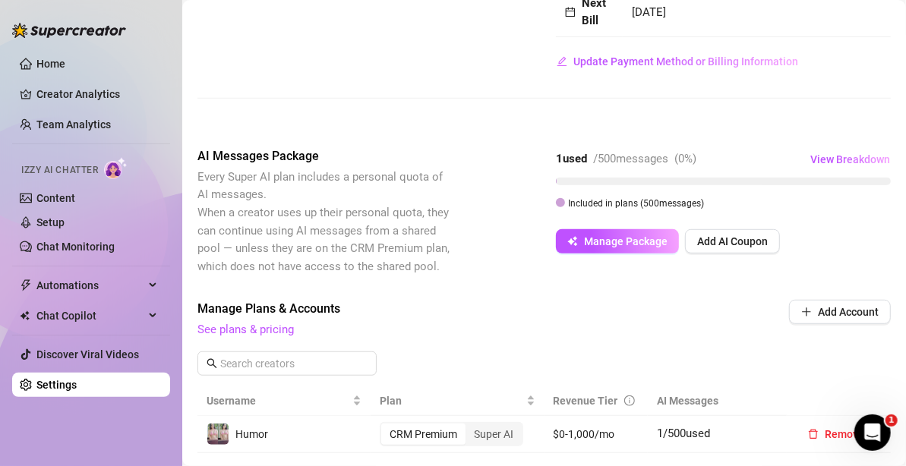
scroll to position [352, 0]
click at [611, 240] on span "Manage Package" at bounding box center [626, 241] width 84 height 12
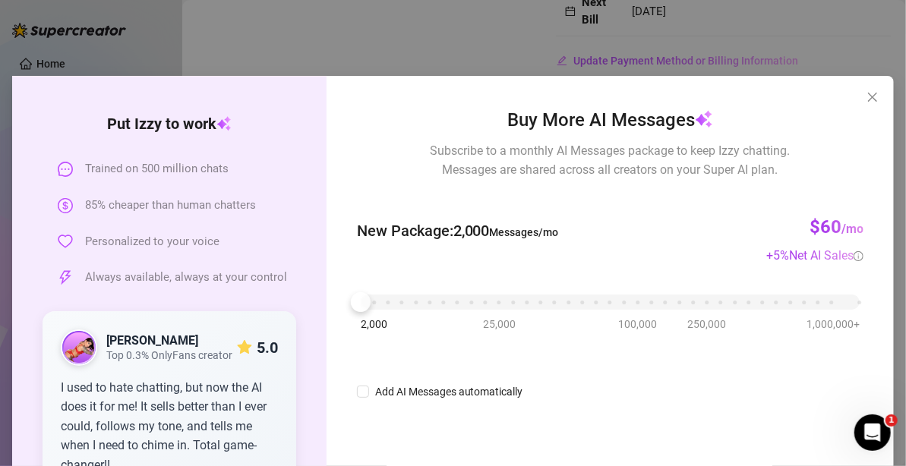
click at [843, 301] on div "2,000 25,000 100,000 250,000 1,000,000+" at bounding box center [610, 296] width 499 height 9
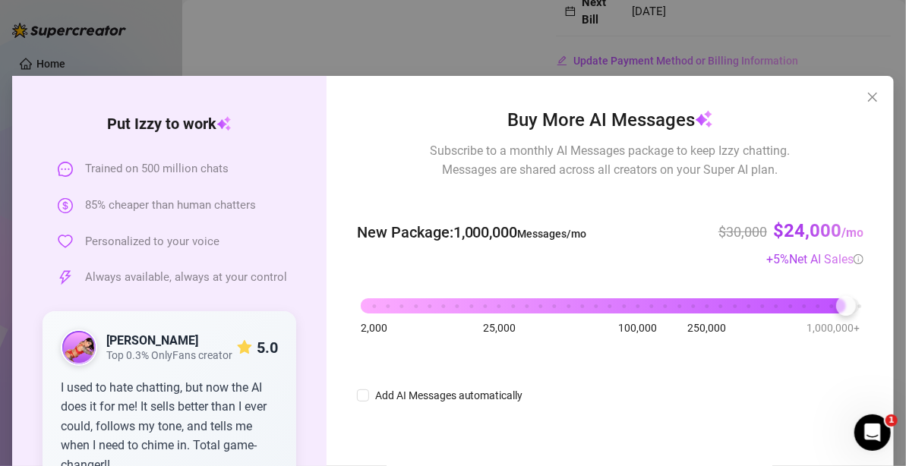
scroll to position [155, 0]
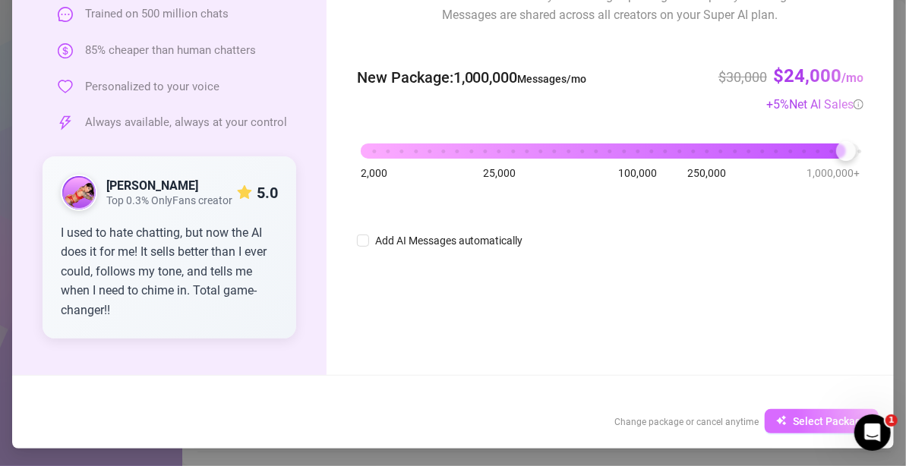
click at [782, 423] on button "Select Package" at bounding box center [821, 421] width 114 height 24
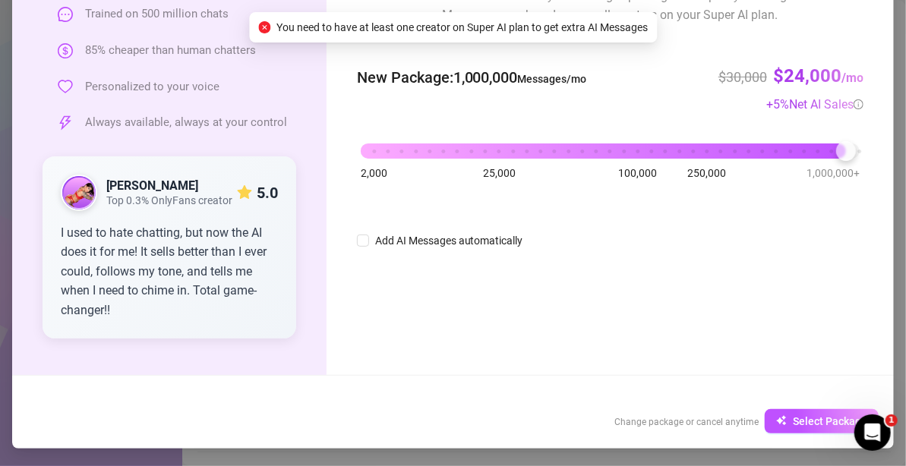
scroll to position [0, 0]
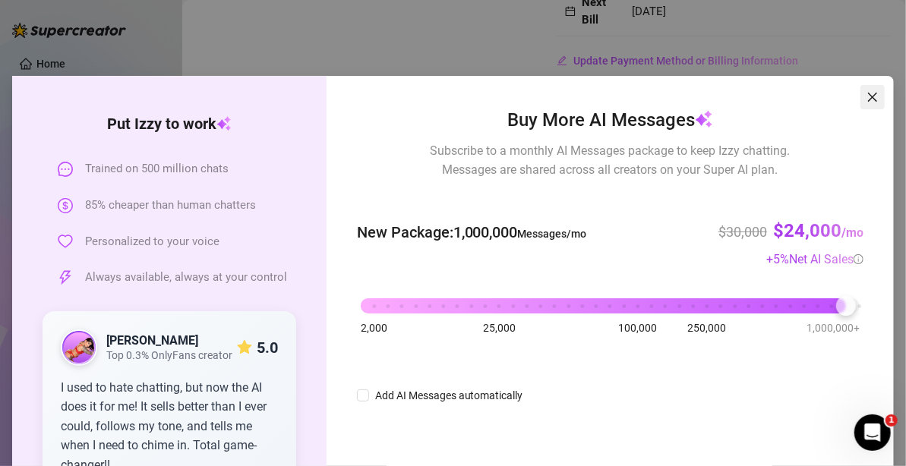
click at [869, 99] on icon "close" at bounding box center [872, 97] width 12 height 12
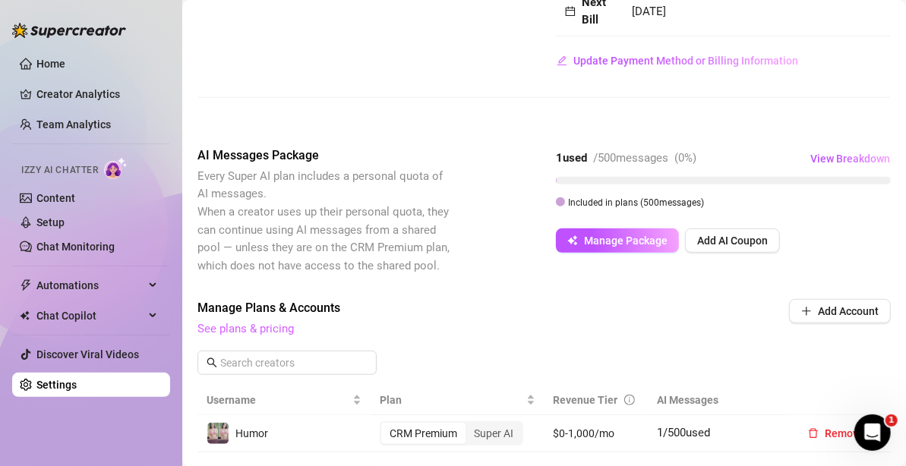
click at [230, 329] on link "See plans & pricing" at bounding box center [245, 329] width 96 height 14
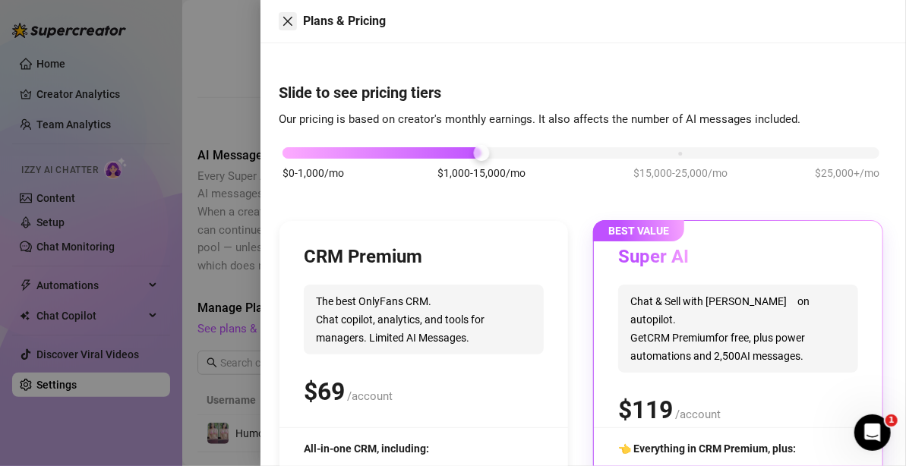
click at [289, 21] on icon "close" at bounding box center [288, 21] width 12 height 12
